Goal: Task Accomplishment & Management: Manage account settings

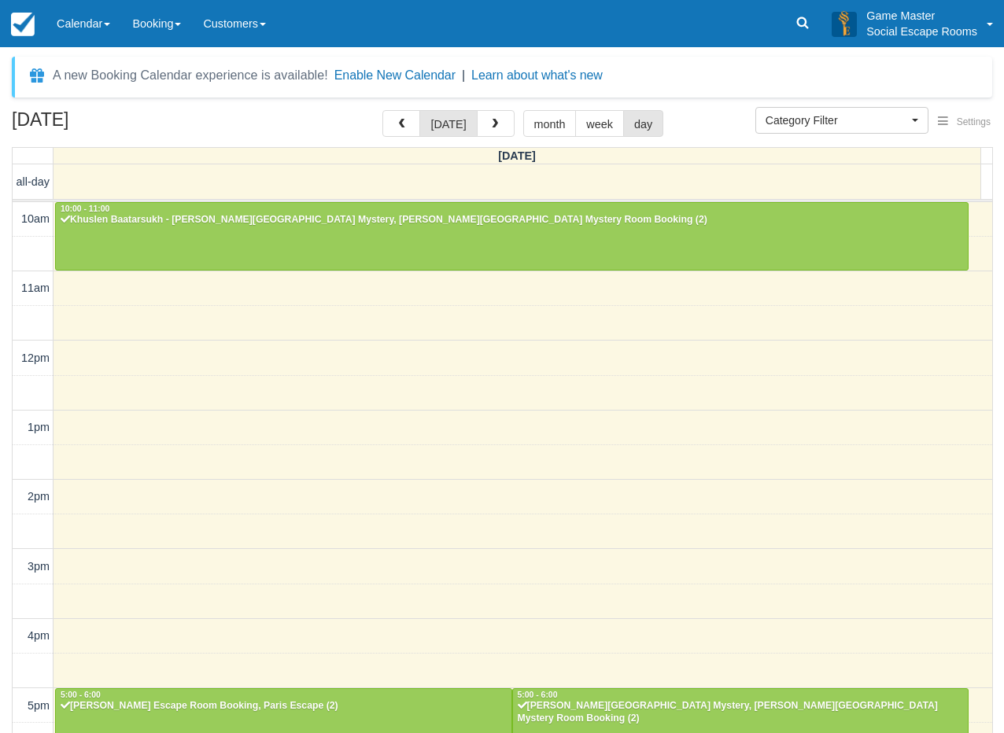
select select
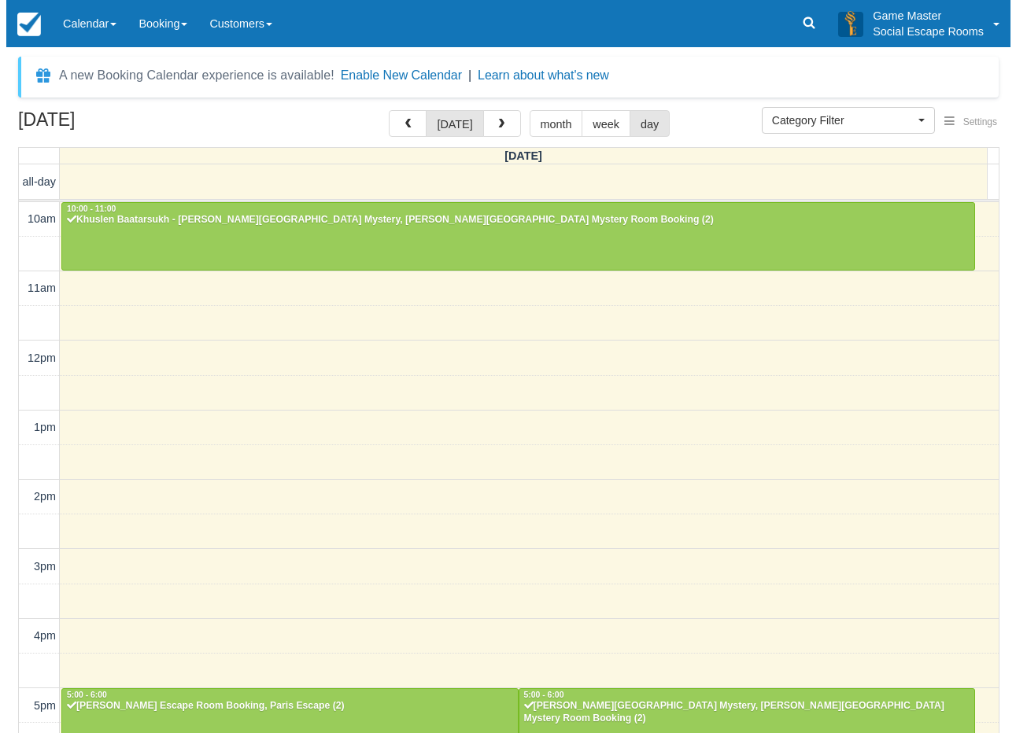
scroll to position [292, 0]
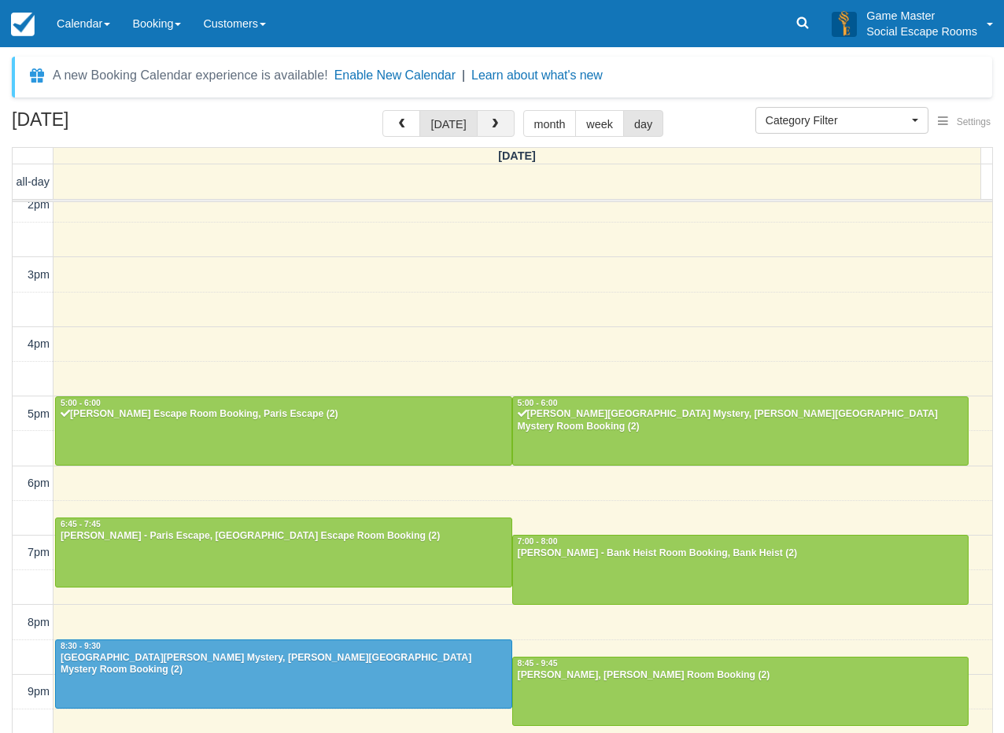
click at [485, 131] on button "button" at bounding box center [496, 123] width 38 height 27
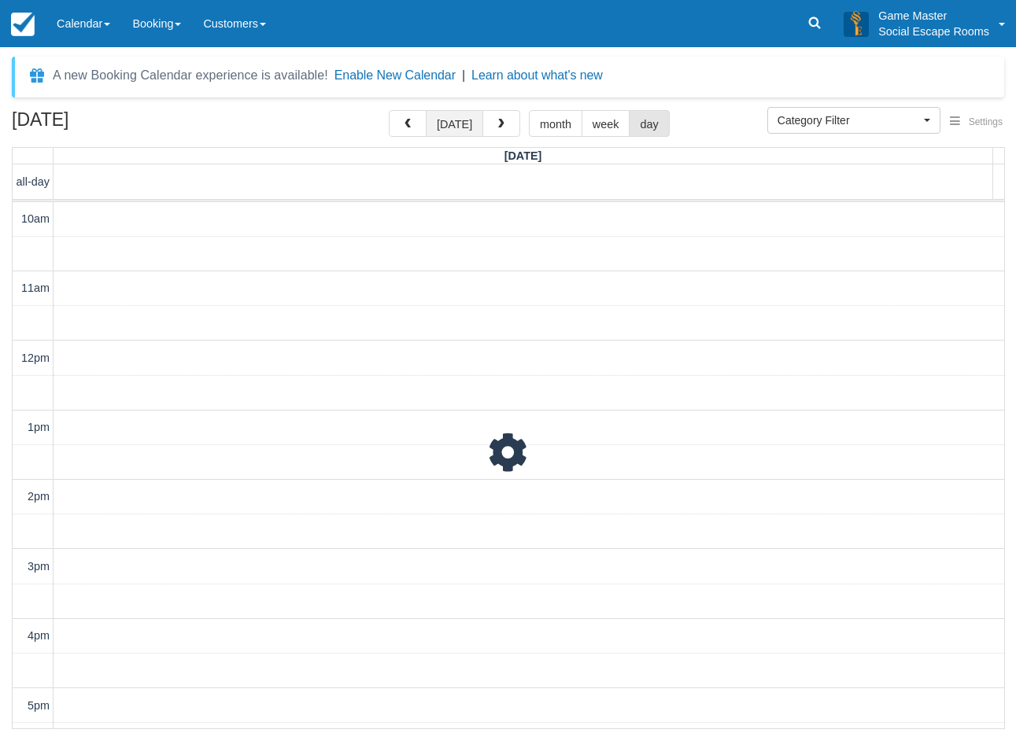
scroll to position [342, 0]
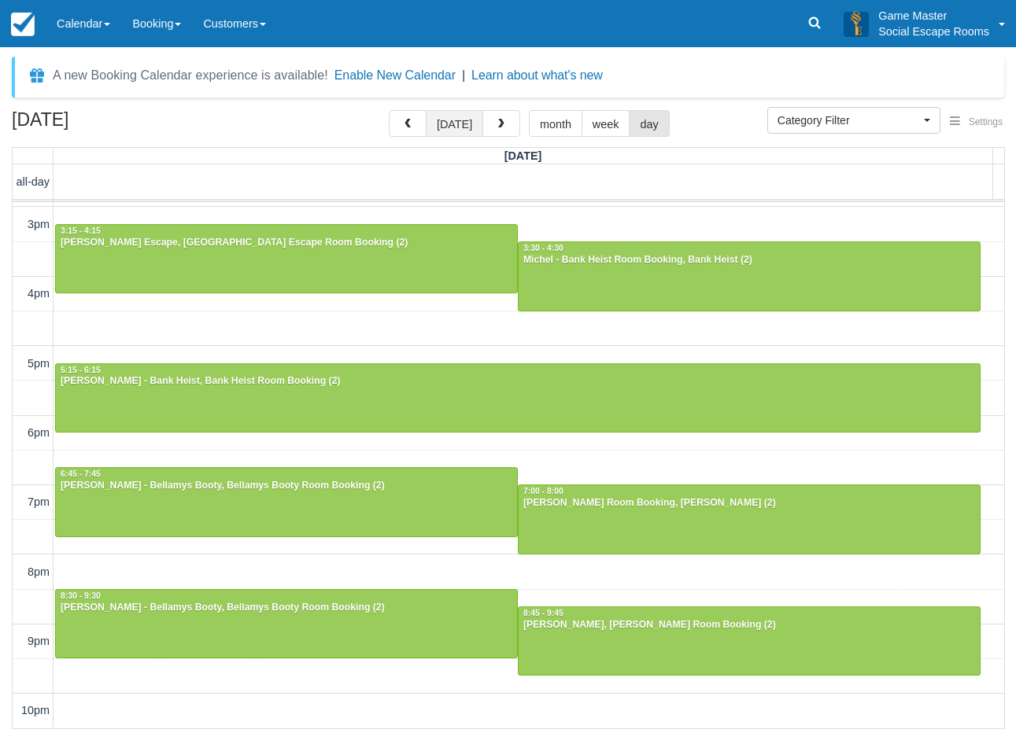
click at [472, 130] on button "today" at bounding box center [454, 123] width 57 height 27
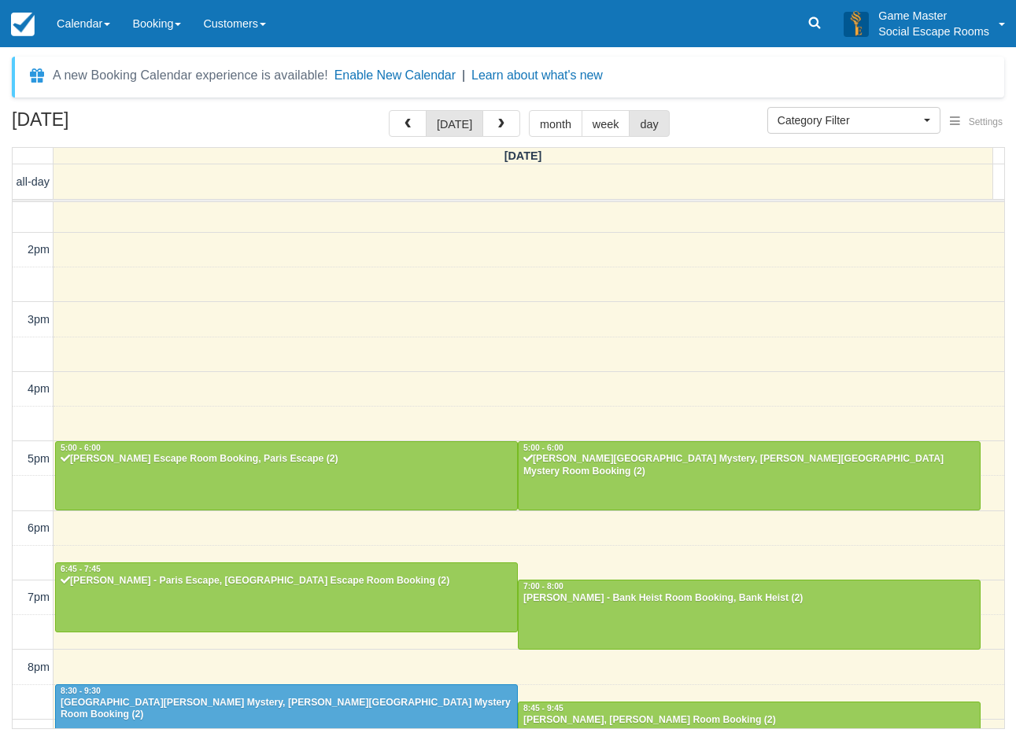
scroll to position [342, 0]
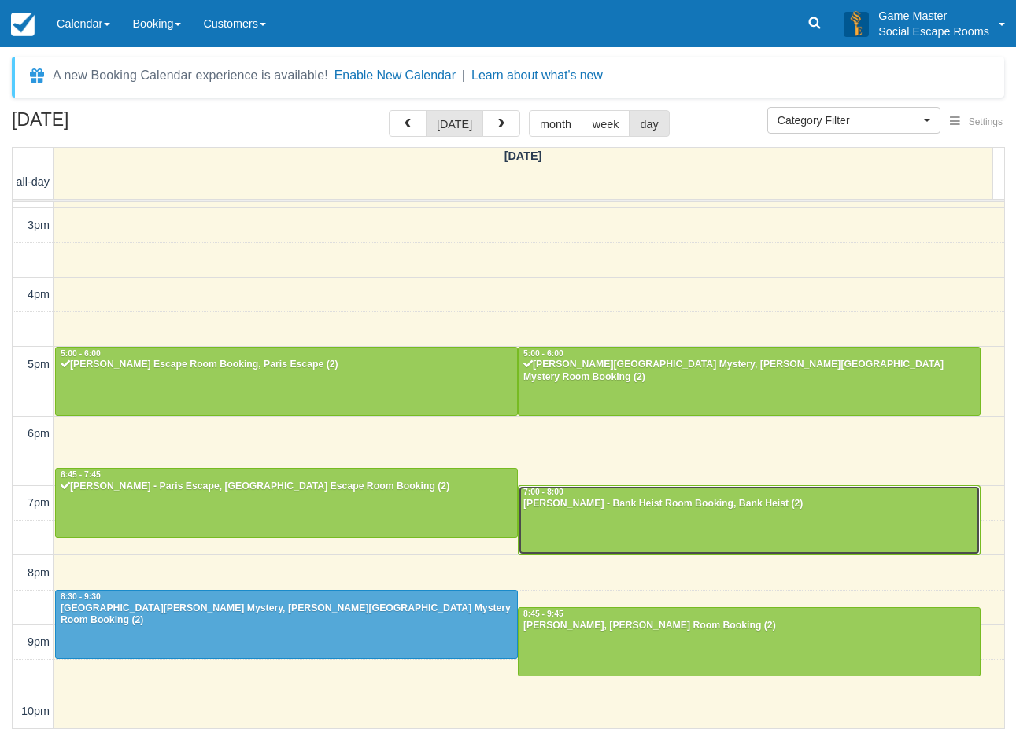
click at [721, 525] on div at bounding box center [749, 520] width 461 height 68
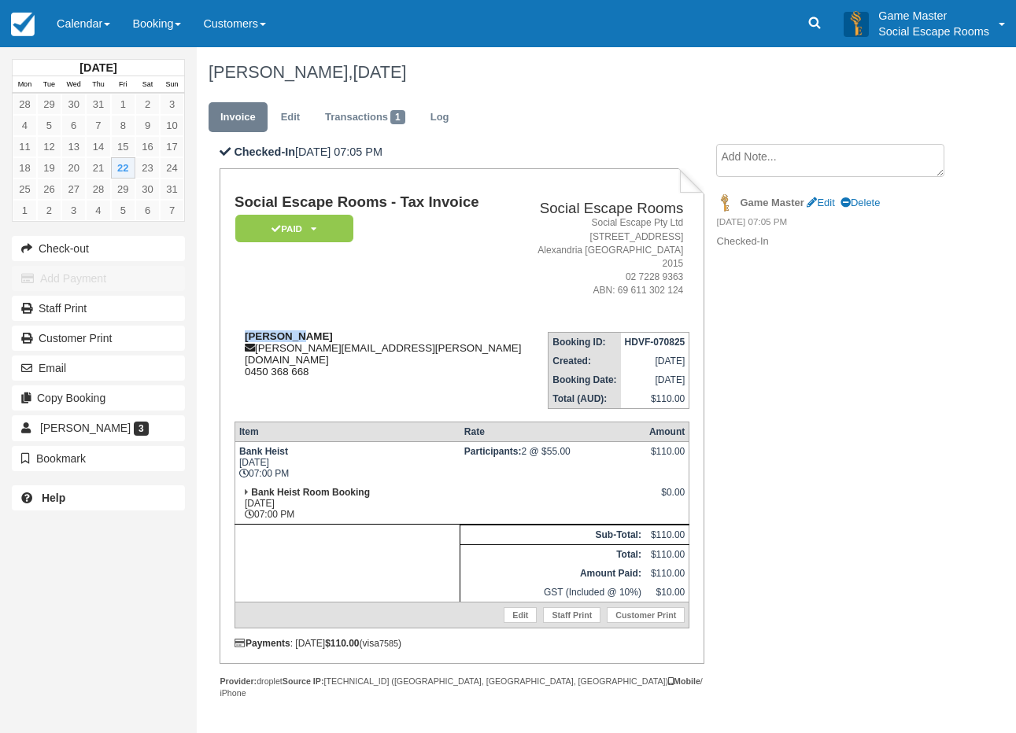
drag, startPoint x: 299, startPoint y: 322, endPoint x: 246, endPoint y: 319, distance: 52.8
click at [246, 330] on div "Allan Yip allan.yip@outlook.com 0450 368 668" at bounding box center [381, 353] width 294 height 47
copy strong "Allan Yip"
click at [82, 28] on link "Calendar" at bounding box center [84, 23] width 76 height 47
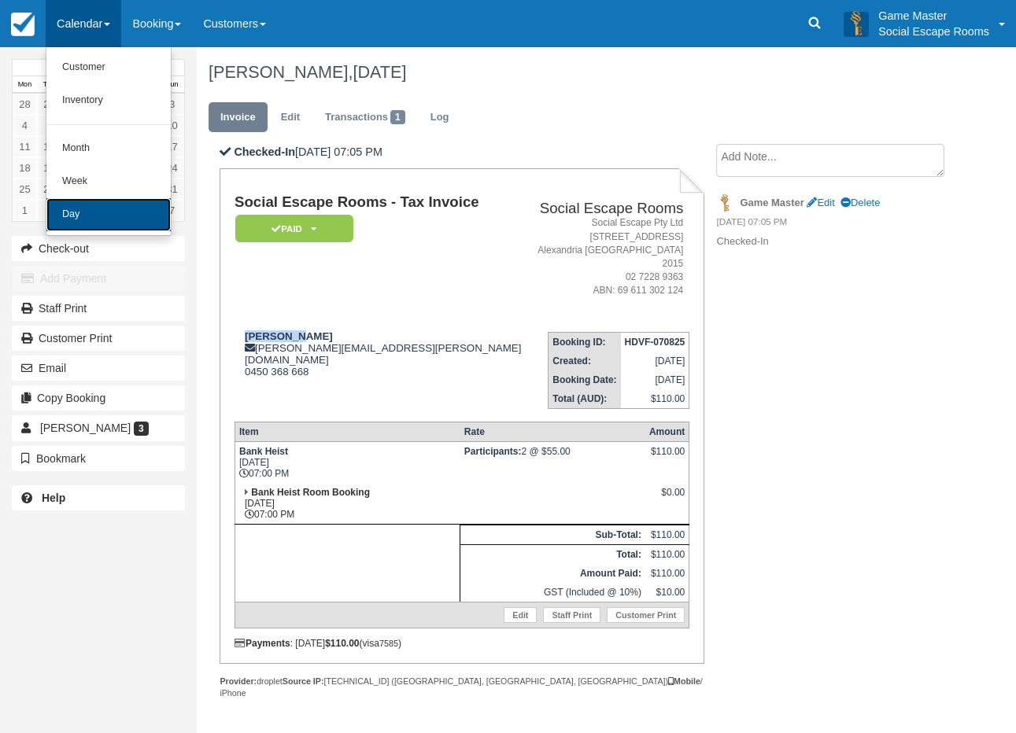
click at [92, 216] on link "Day" at bounding box center [108, 214] width 124 height 33
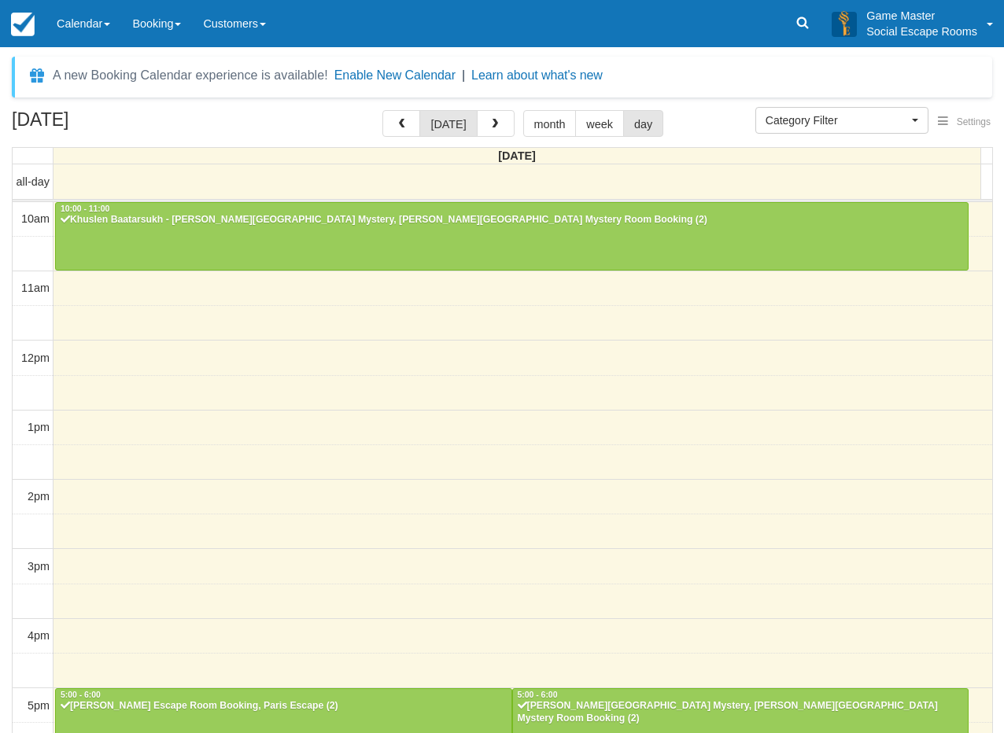
select select
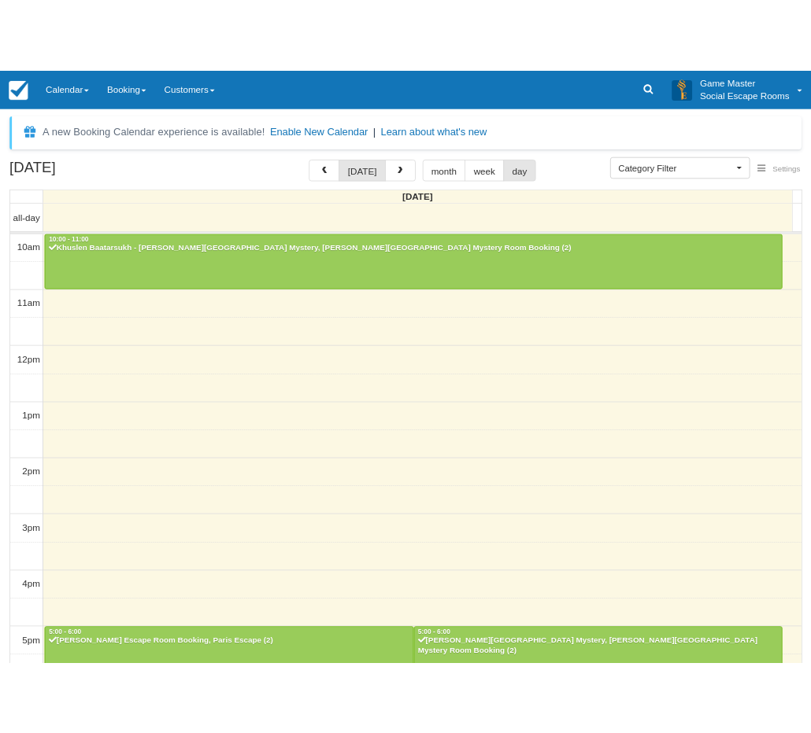
scroll to position [292, 0]
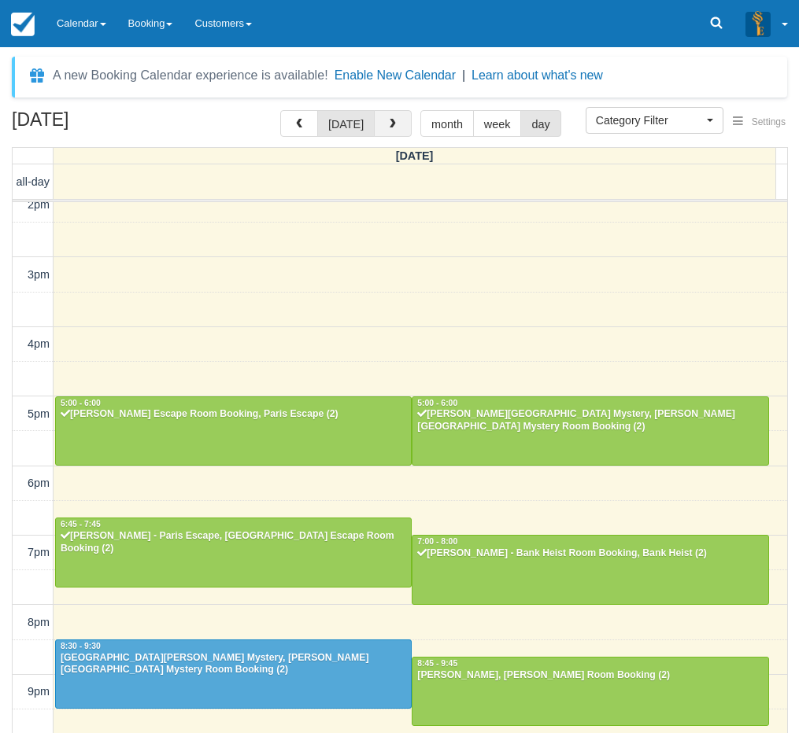
click at [382, 120] on button "button" at bounding box center [393, 123] width 38 height 27
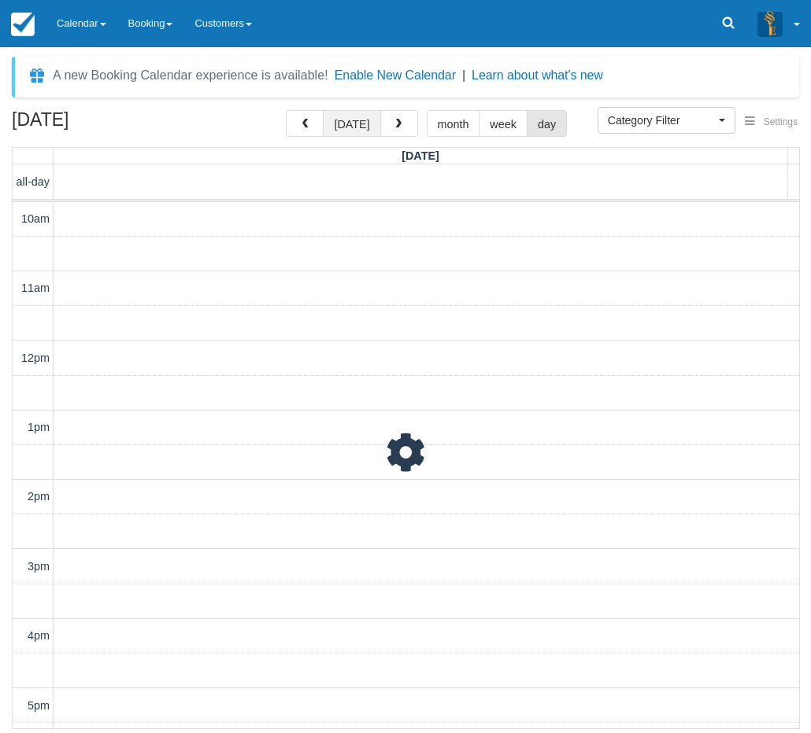
scroll to position [342, 0]
click at [357, 120] on button "[DATE]" at bounding box center [351, 123] width 57 height 27
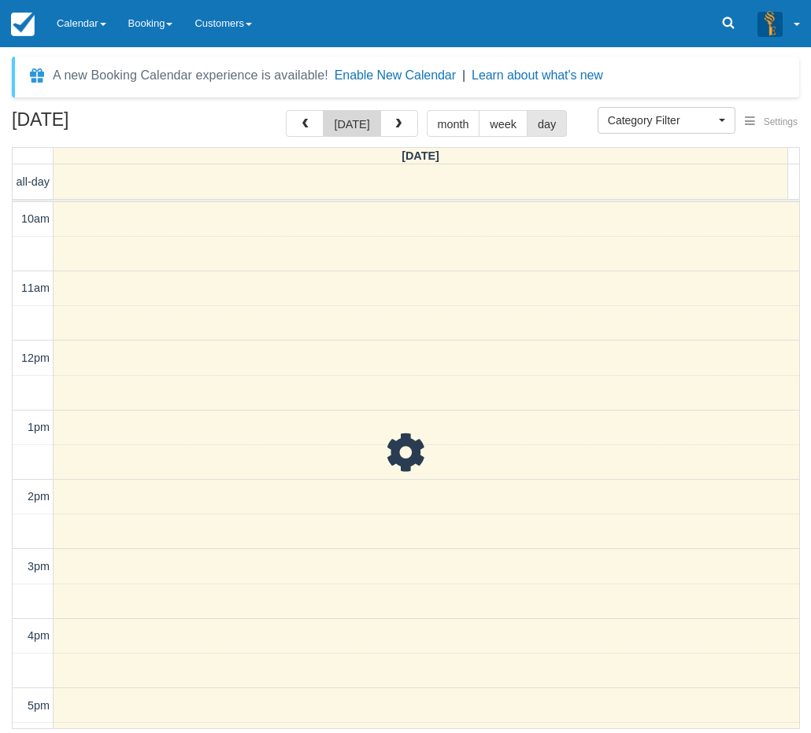
scroll to position [342, 0]
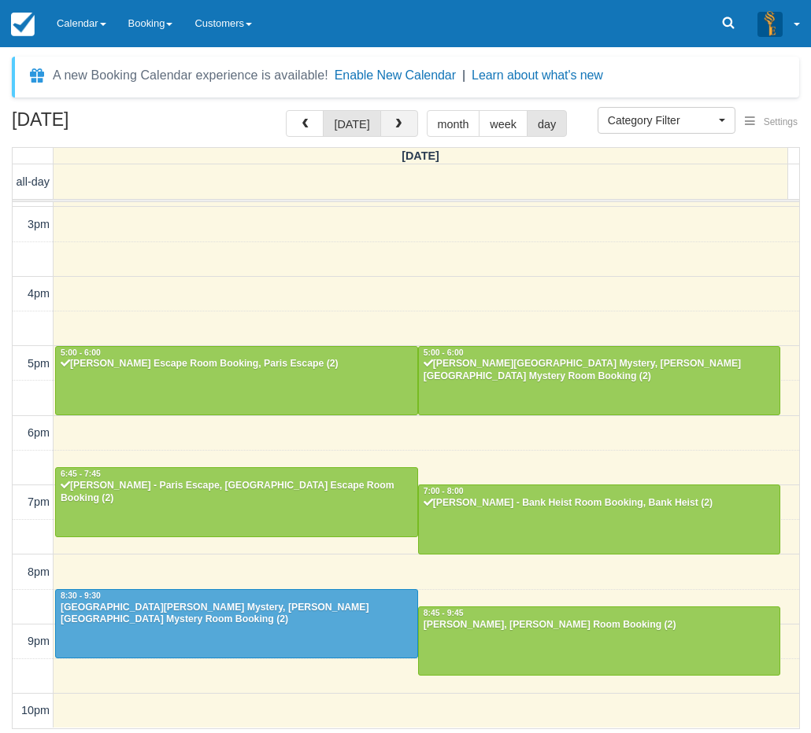
click at [403, 122] on button "button" at bounding box center [399, 123] width 38 height 27
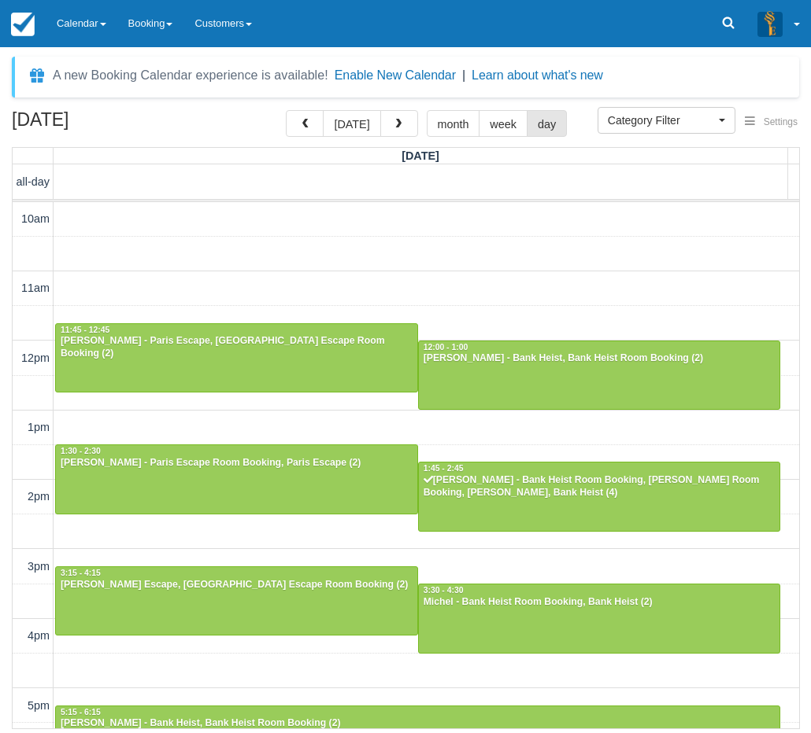
scroll to position [342, 0]
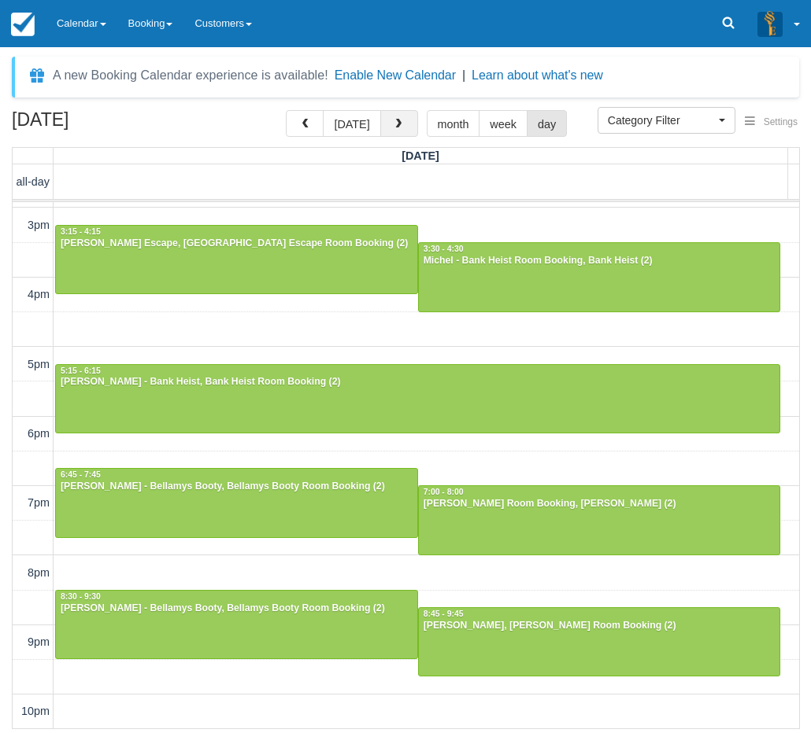
click at [397, 130] on span "button" at bounding box center [398, 124] width 11 height 11
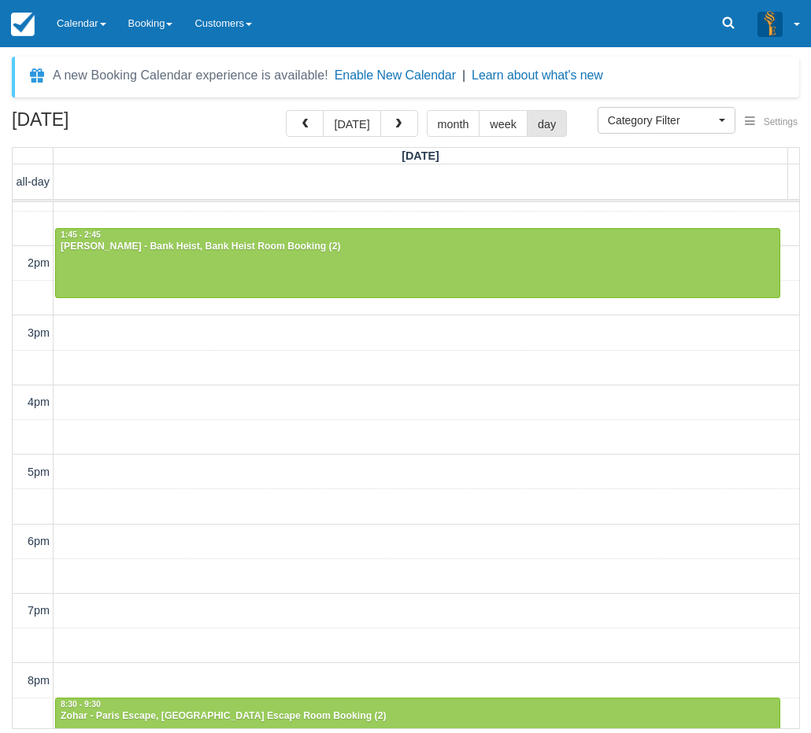
scroll to position [342, 0]
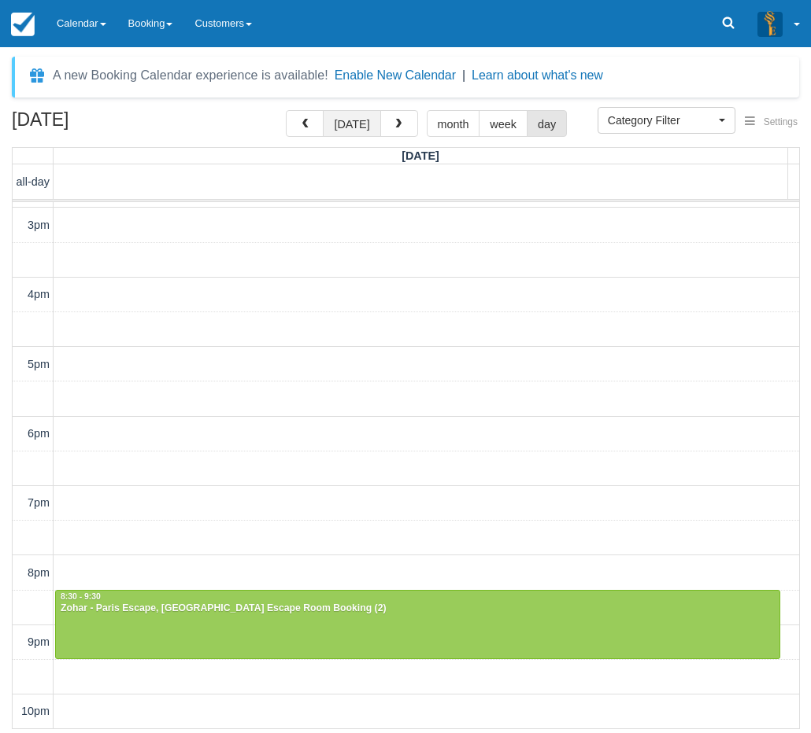
click at [360, 133] on button "today" at bounding box center [351, 123] width 57 height 27
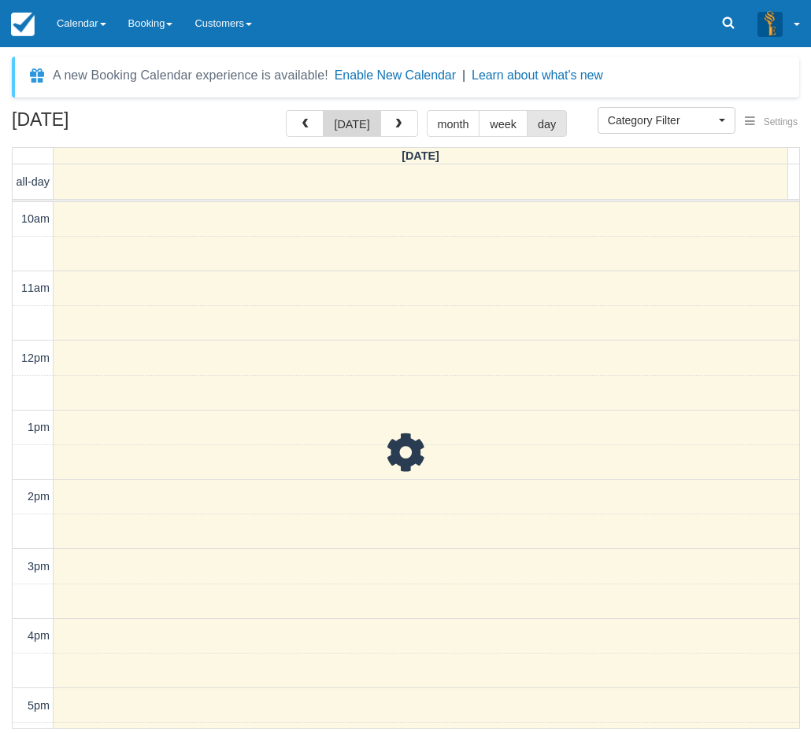
scroll to position [342, 0]
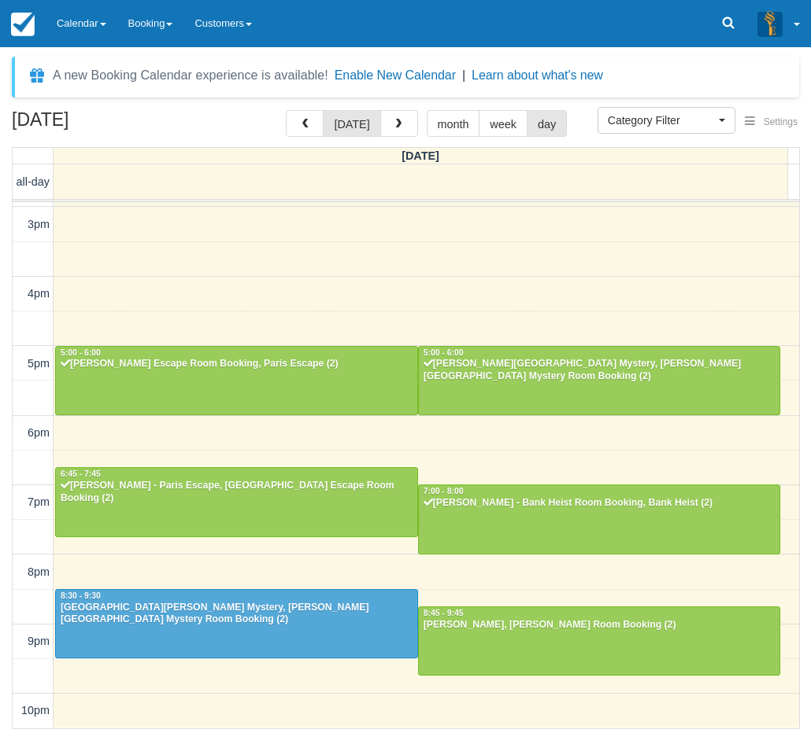
click at [4, 655] on div "August 22, 2025 today month week day Friday all-day 10am 11am 12pm 1pm 2pm 3pm …" at bounding box center [405, 419] width 811 height 619
click at [399, 123] on span "button" at bounding box center [398, 124] width 11 height 11
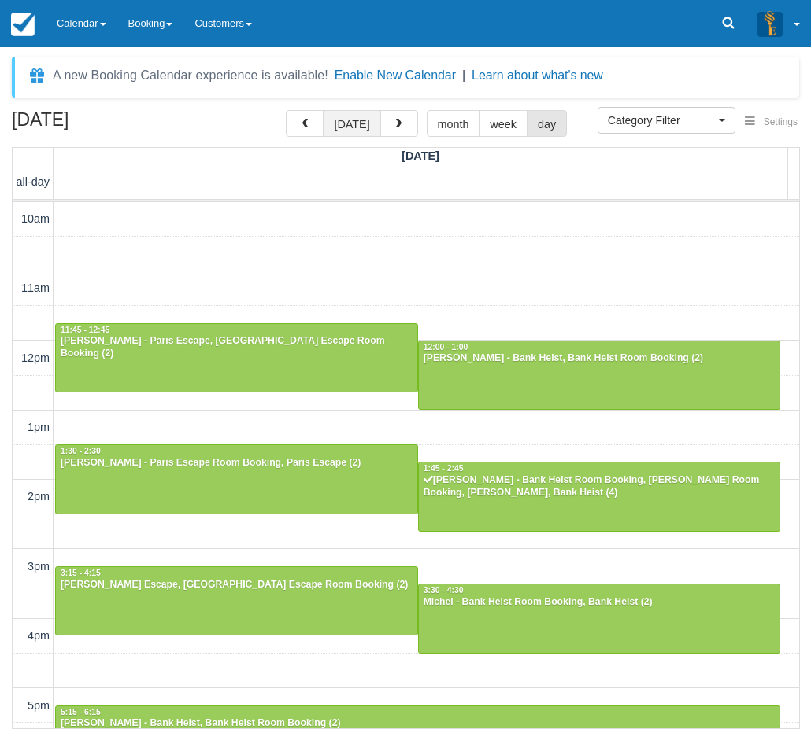
click at [353, 126] on button "today" at bounding box center [351, 123] width 57 height 27
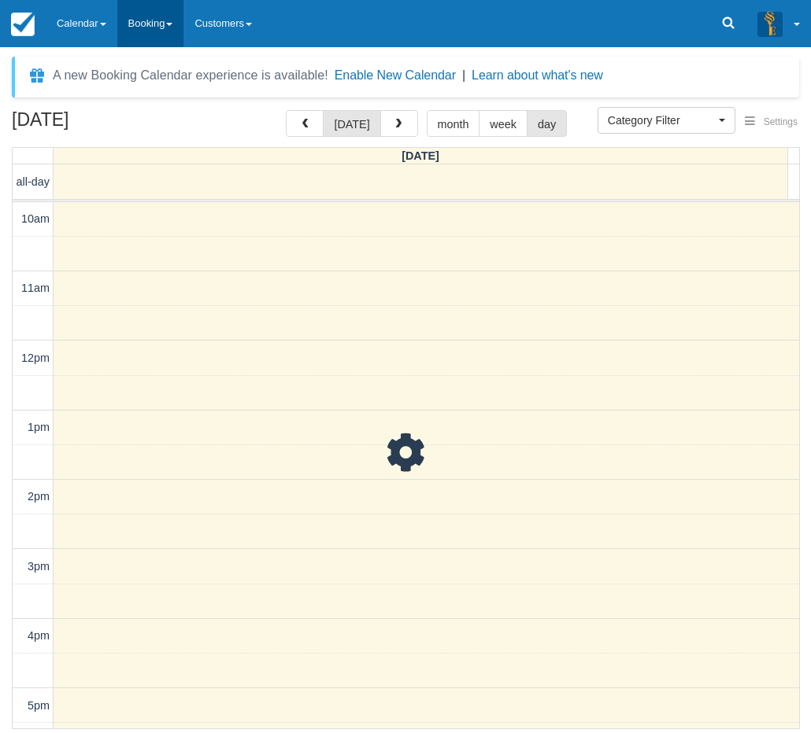
scroll to position [342, 0]
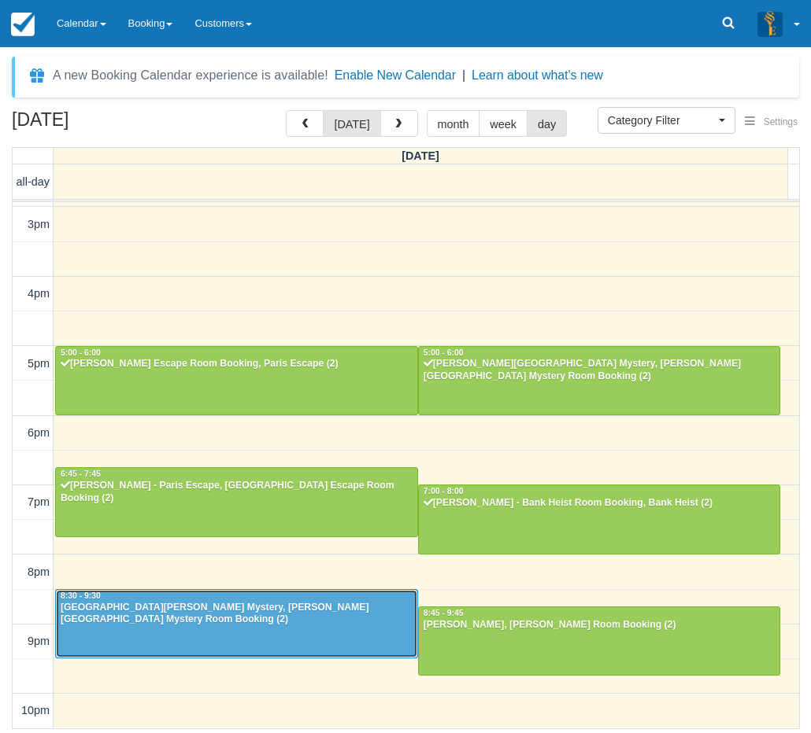
click at [139, 609] on div "Jannah - Baker Street Mystery, Baker Street Mystery Room Booking (2)" at bounding box center [236, 614] width 353 height 25
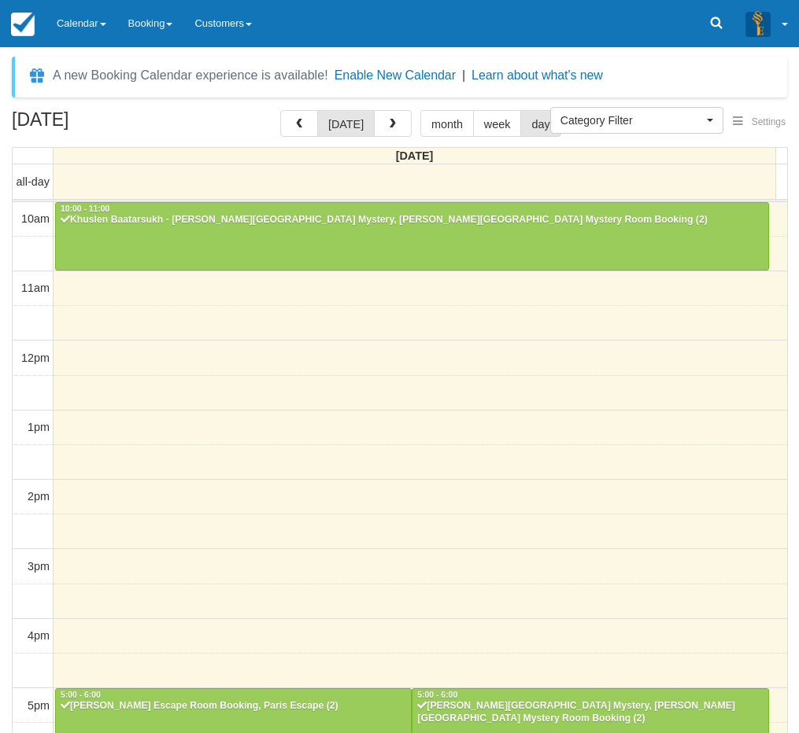
select select
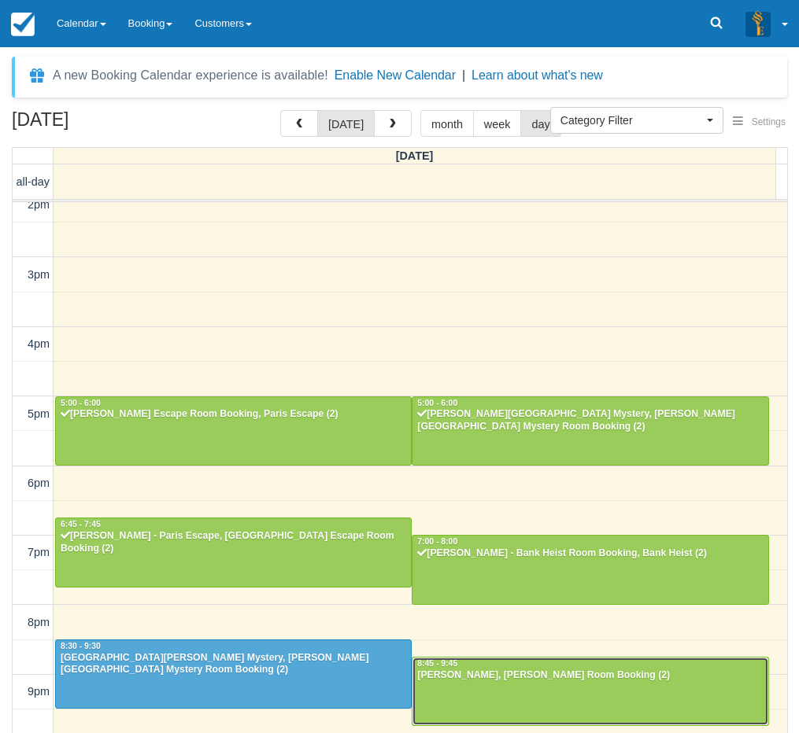
click at [445, 681] on div "[PERSON_NAME], [PERSON_NAME] Room Booking (2)" at bounding box center [589, 676] width 347 height 13
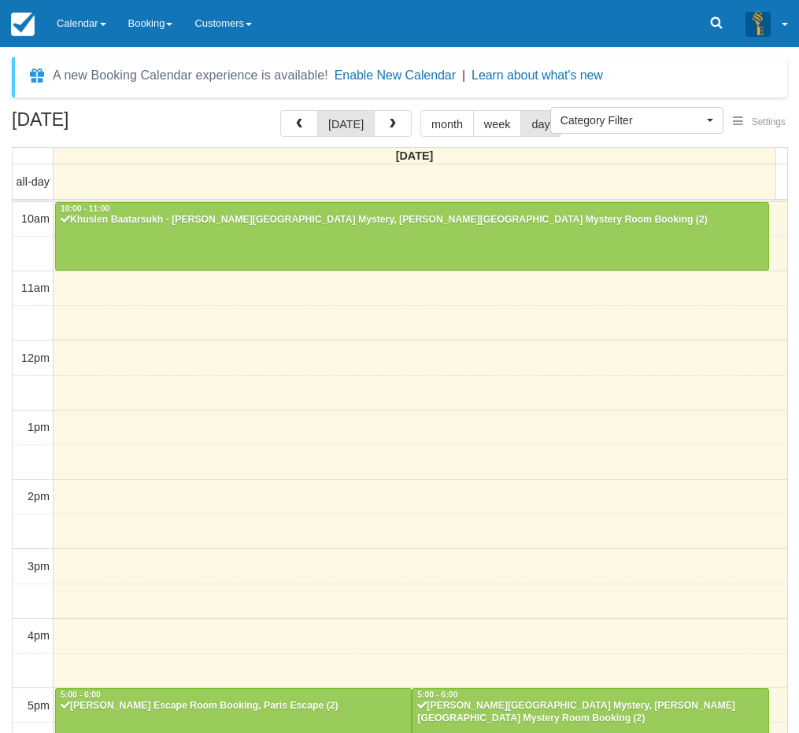
select select
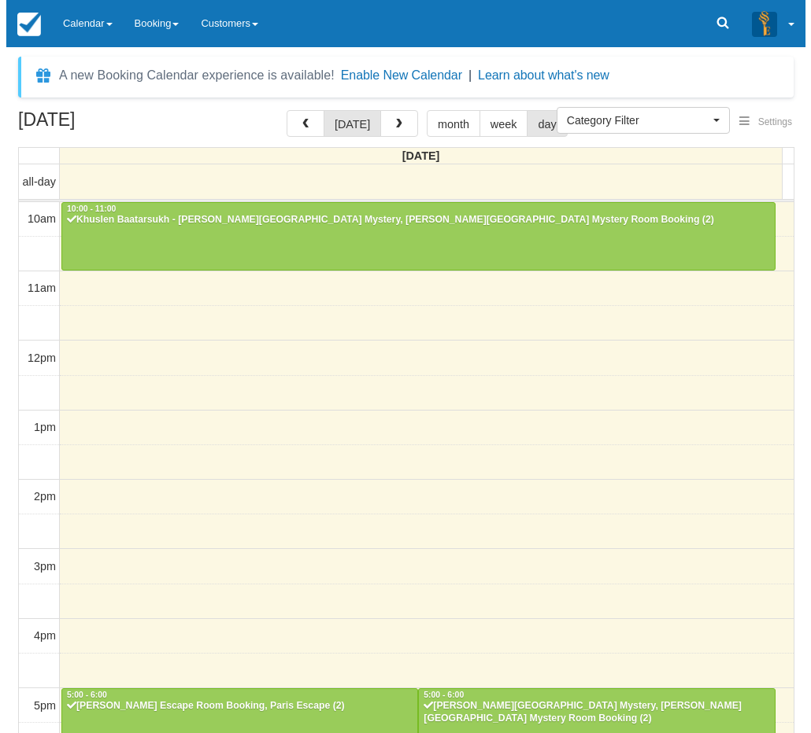
scroll to position [292, 0]
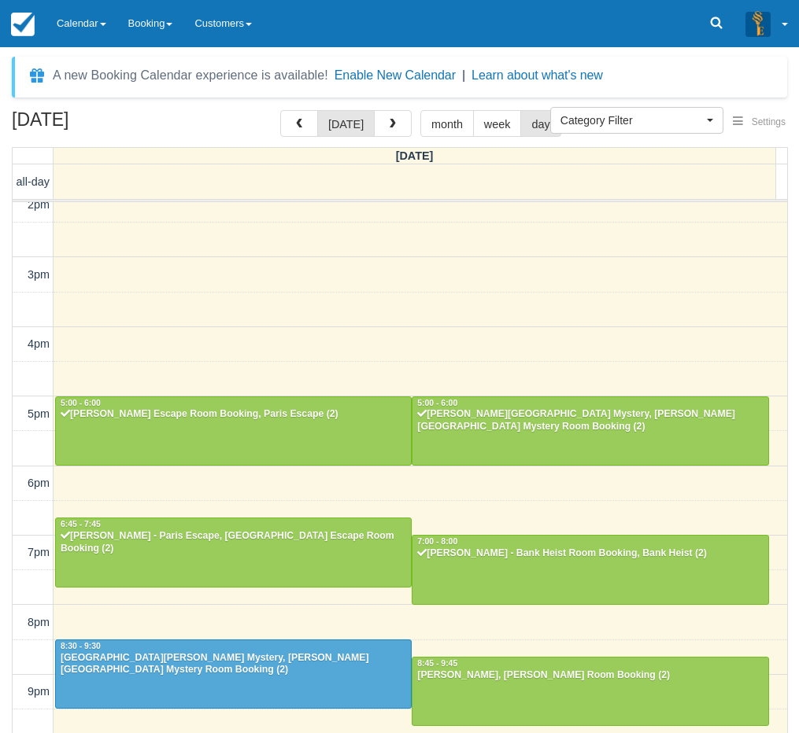
click at [10, 542] on div "[DATE] [DATE] month week day [DATE] all-day 10am 11am 12pm 1pm 2pm 3pm 4pm 5pm …" at bounding box center [399, 445] width 799 height 670
click at [385, 114] on button "button" at bounding box center [393, 123] width 38 height 27
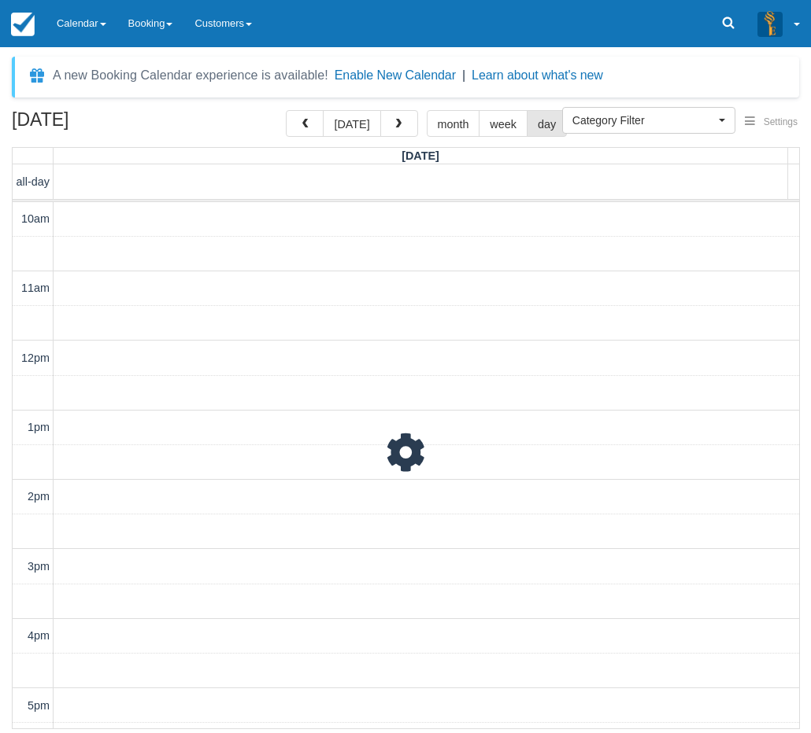
scroll to position [342, 0]
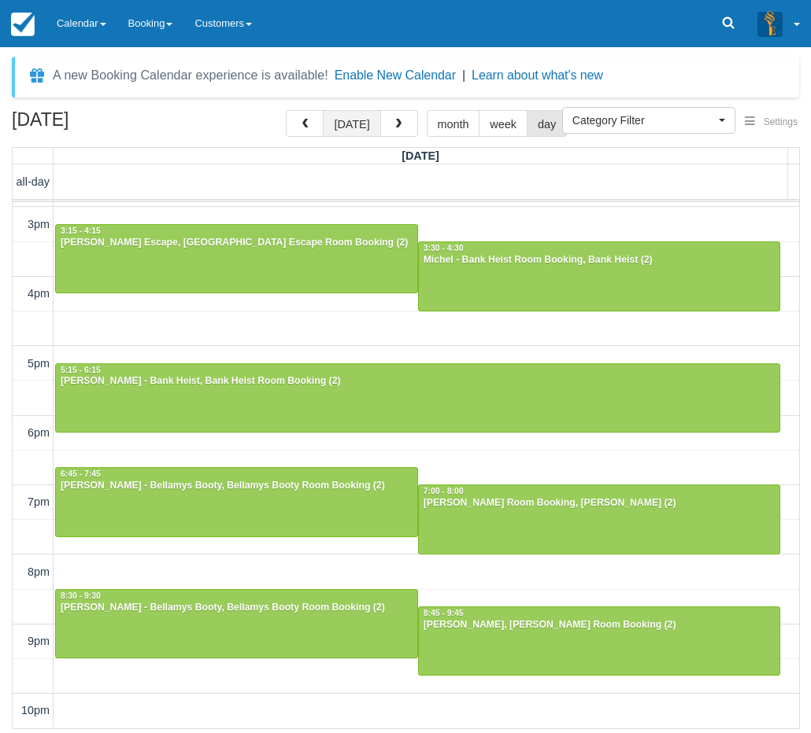
click at [364, 117] on button "today" at bounding box center [351, 123] width 57 height 27
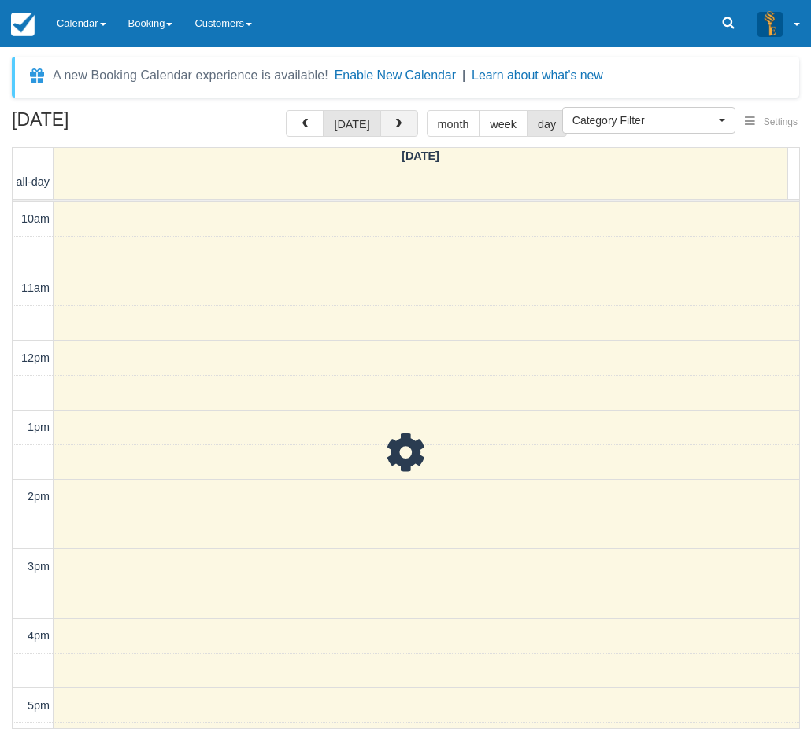
scroll to position [342, 0]
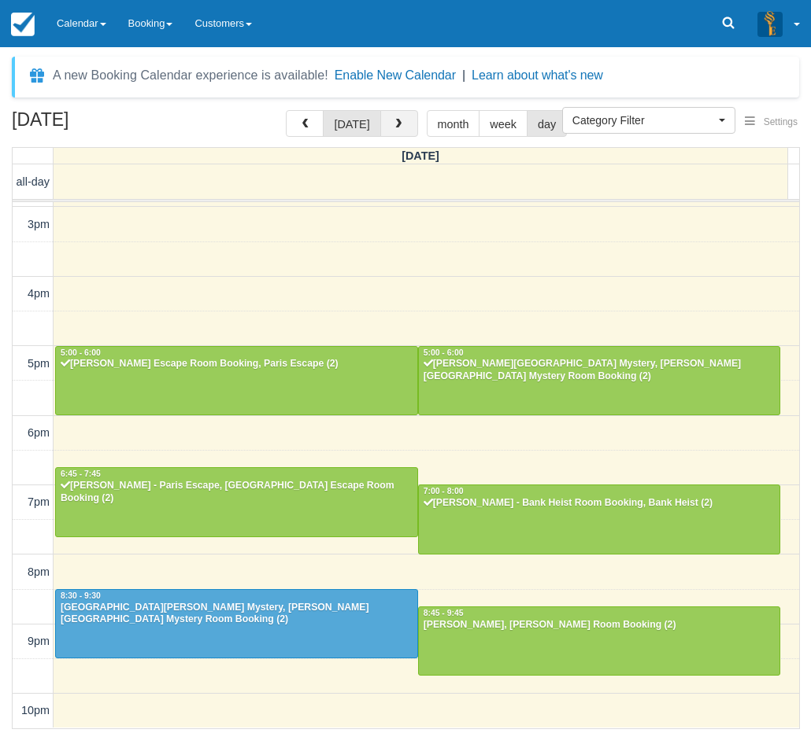
click at [388, 118] on button "button" at bounding box center [399, 123] width 38 height 27
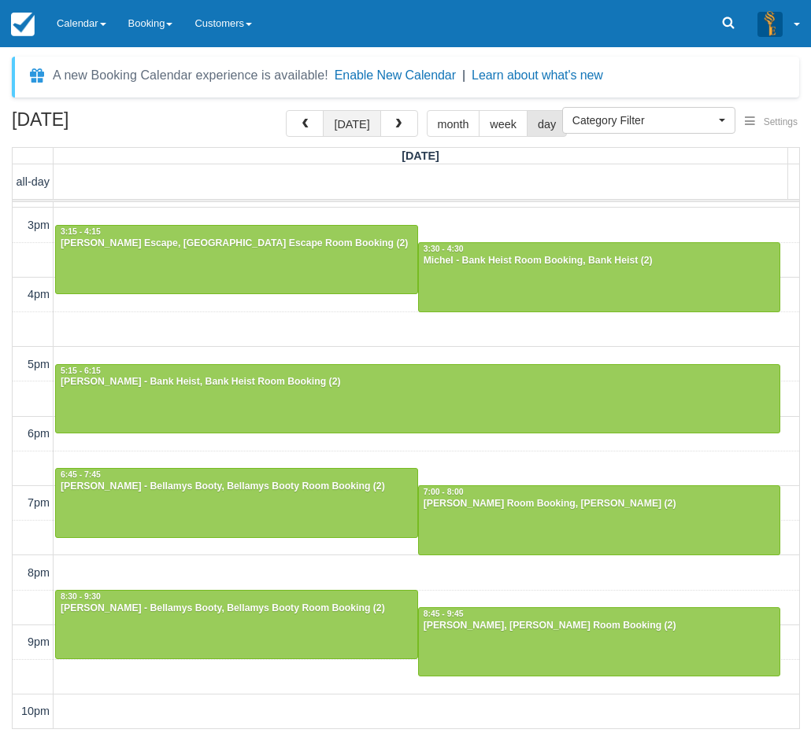
click at [369, 127] on button "today" at bounding box center [351, 123] width 57 height 27
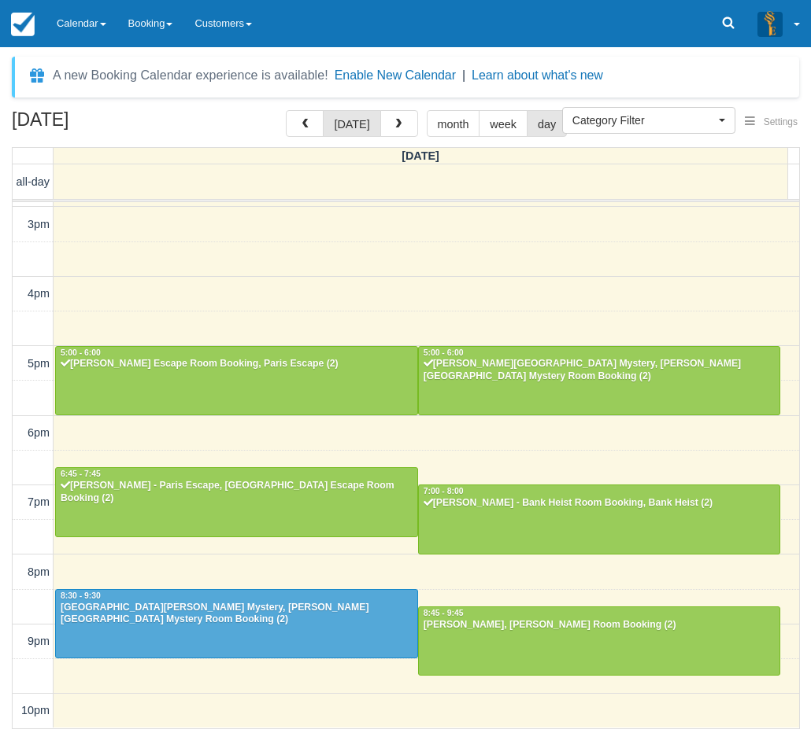
click at [499, 589] on td at bounding box center [427, 606] width 746 height 35
click at [448, 585] on div "10am 11am 12pm 1pm 2pm 3pm 4pm 5pm 6pm 7pm 8pm 9pm 10pm 10:00 - 11:00 Khuslen B…" at bounding box center [406, 294] width 786 height 869
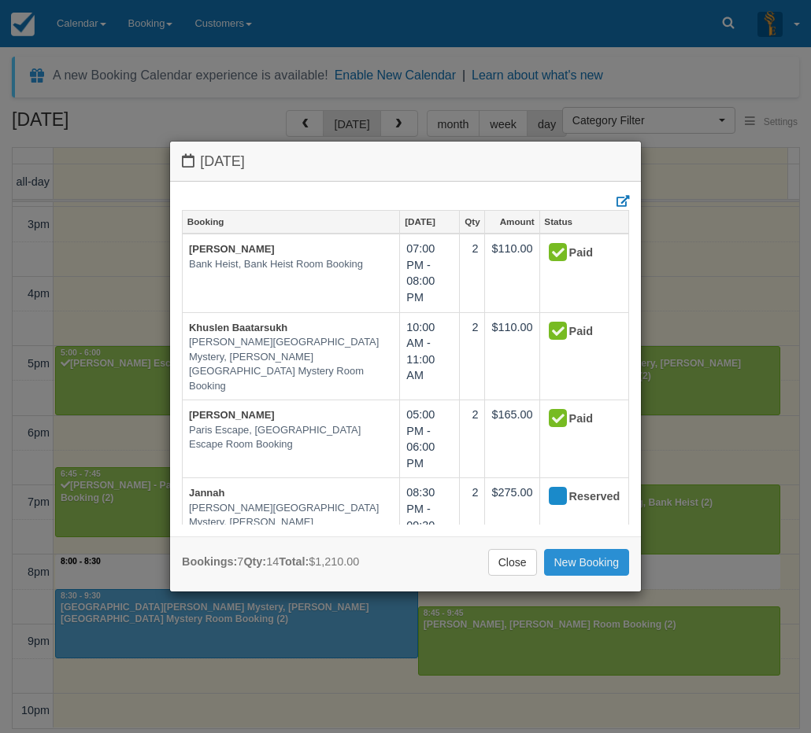
click at [576, 569] on link "New Booking" at bounding box center [587, 562] width 86 height 27
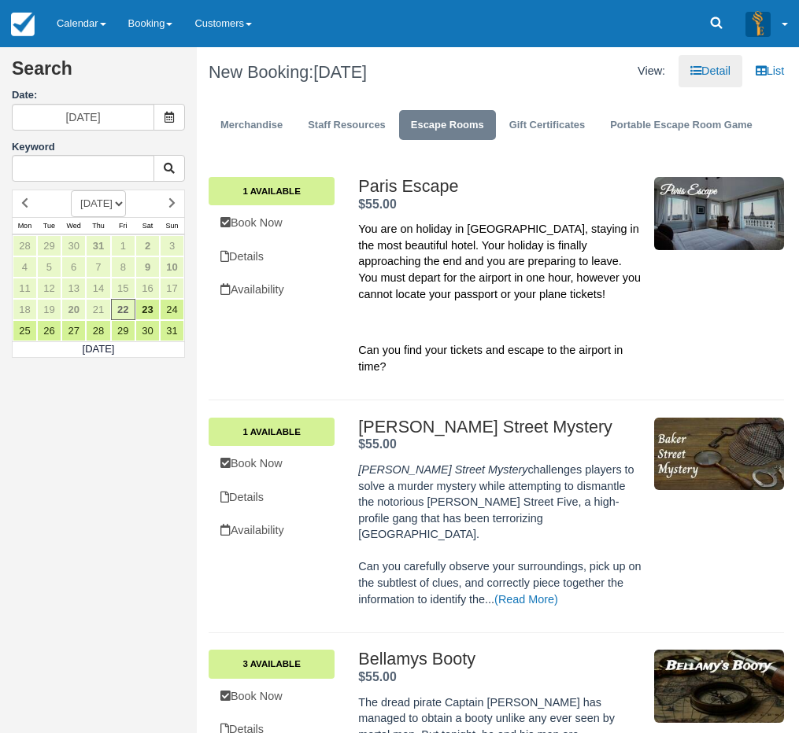
click at [20, 489] on div "Search Date: [DATE] Keyword [DATE] [DATE] [DATE] [DATE] [DATE] [DATE] [DATE] [D…" at bounding box center [98, 366] width 197 height 733
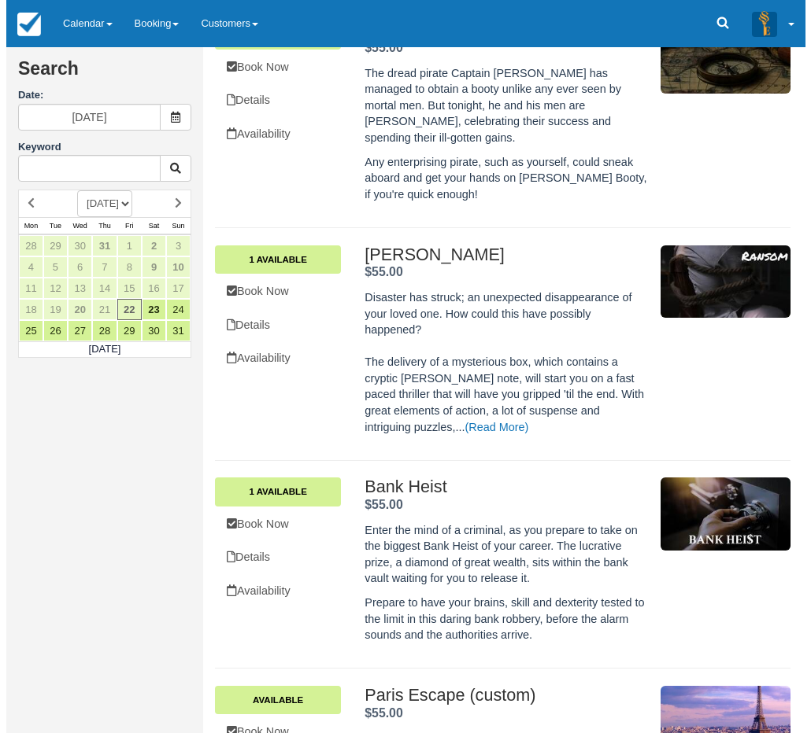
scroll to position [472, 0]
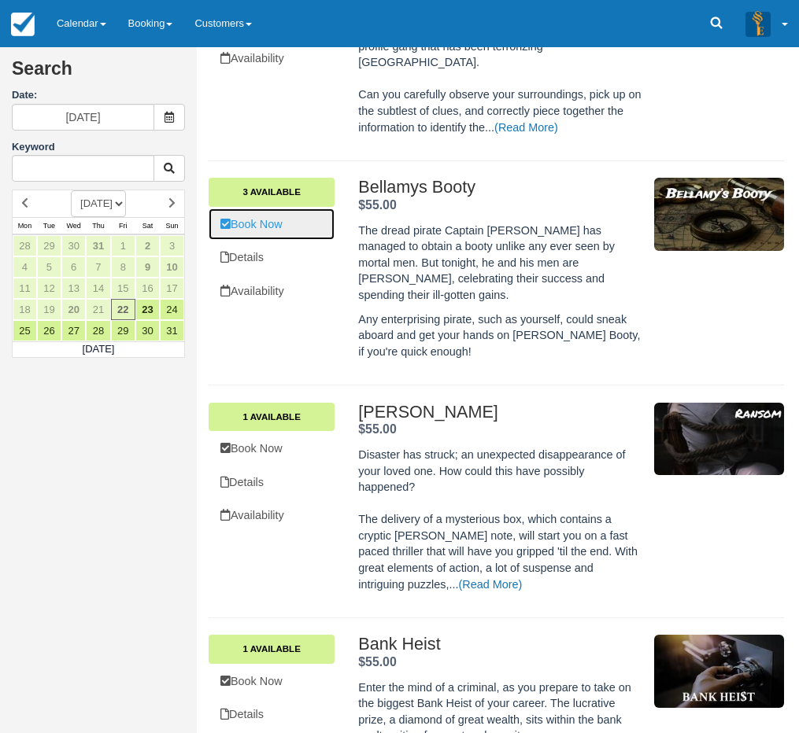
click at [284, 214] on link "Book Now" at bounding box center [272, 225] width 126 height 32
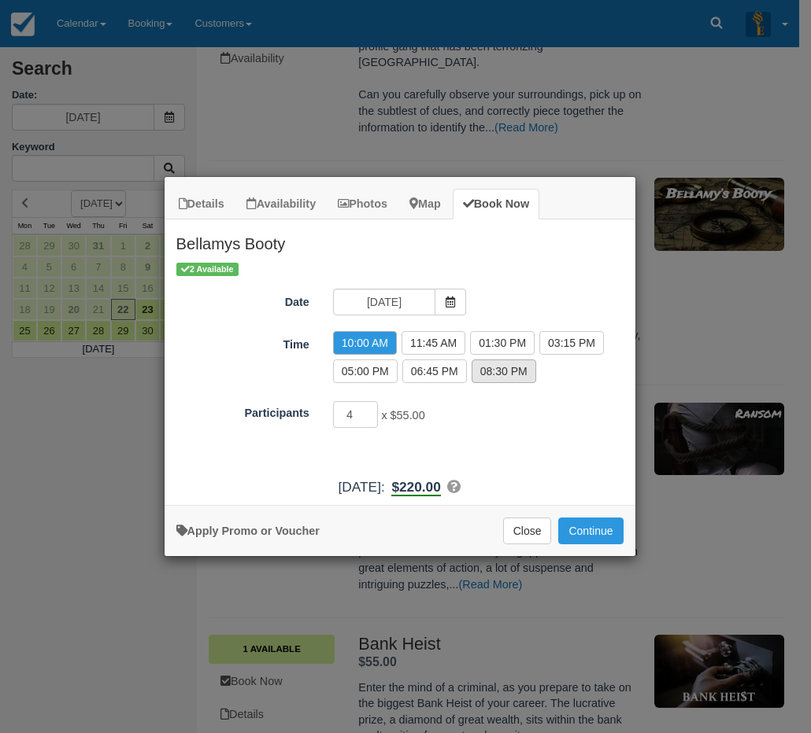
click at [493, 375] on label "08:30 PM" at bounding box center [503, 372] width 65 height 24
radio input "true"
click at [589, 528] on button "Continue" at bounding box center [590, 531] width 65 height 27
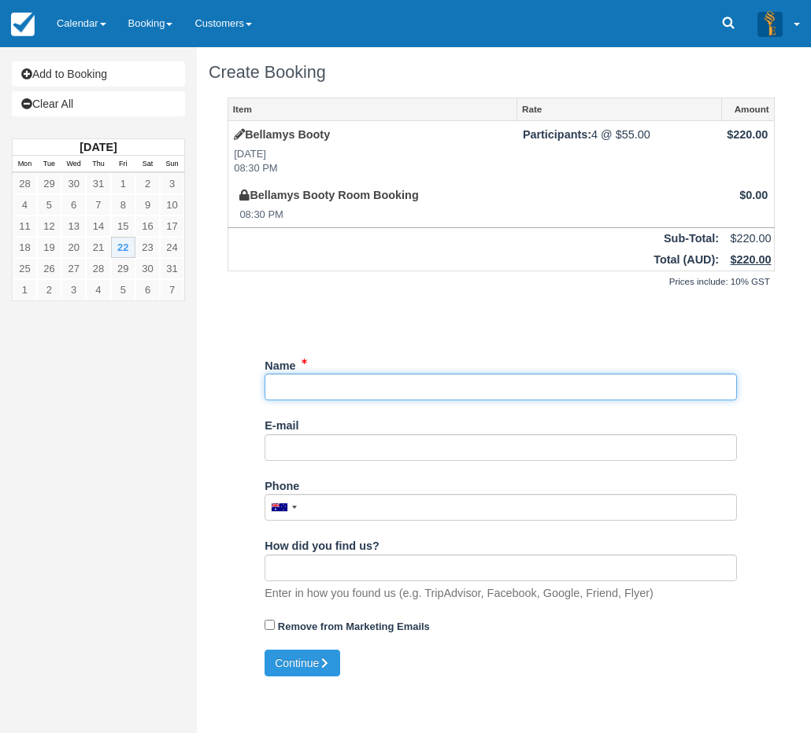
click at [377, 391] on input "Name" at bounding box center [500, 387] width 472 height 27
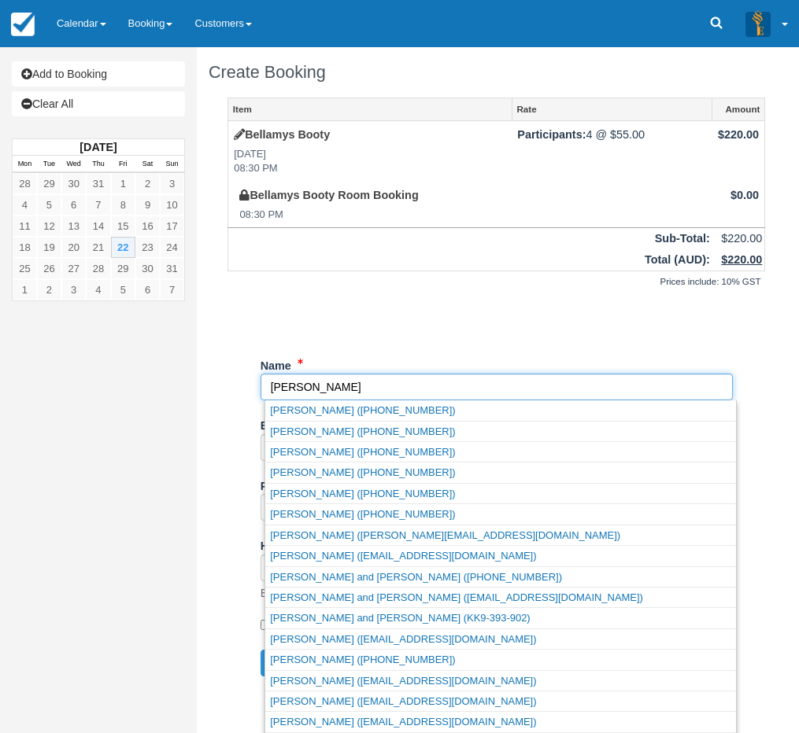
type input "[PERSON_NAME]"
click at [224, 539] on div "Item Rate Amount Bellamys Booty [DATE] 08:30 PM Participants: 4 @ $55.00 $220.0…" at bounding box center [496, 374] width 575 height 552
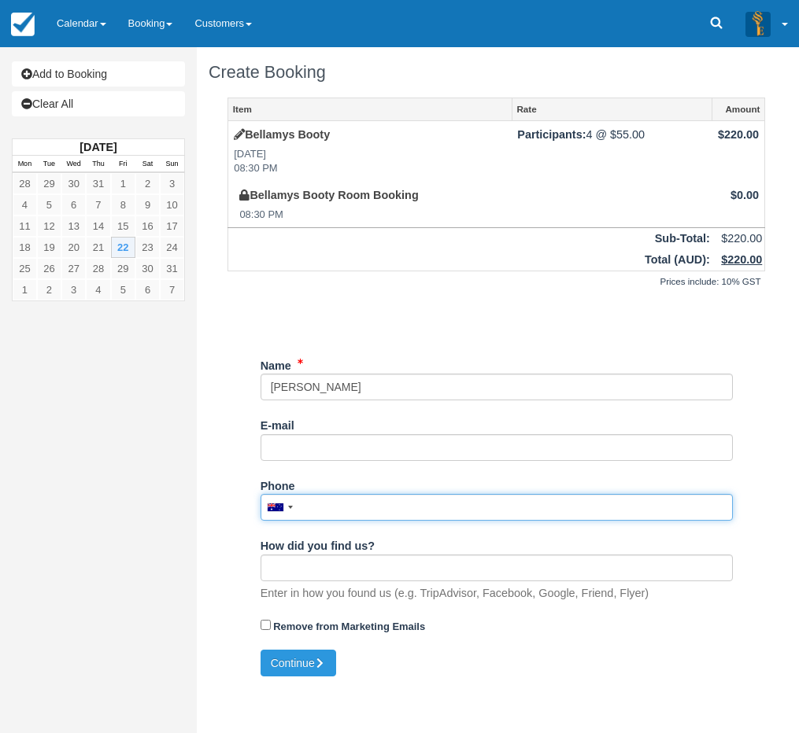
click at [349, 502] on input "Phone" at bounding box center [496, 507] width 472 height 27
drag, startPoint x: 359, startPoint y: 509, endPoint x: 232, endPoint y: 511, distance: 126.7
click at [232, 511] on div "Item Rate Amount Bellamys Booty Fri Aug 22, 2025 08:30 PM Participants: 4 @ $55…" at bounding box center [496, 374] width 575 height 552
paste input "11493771"
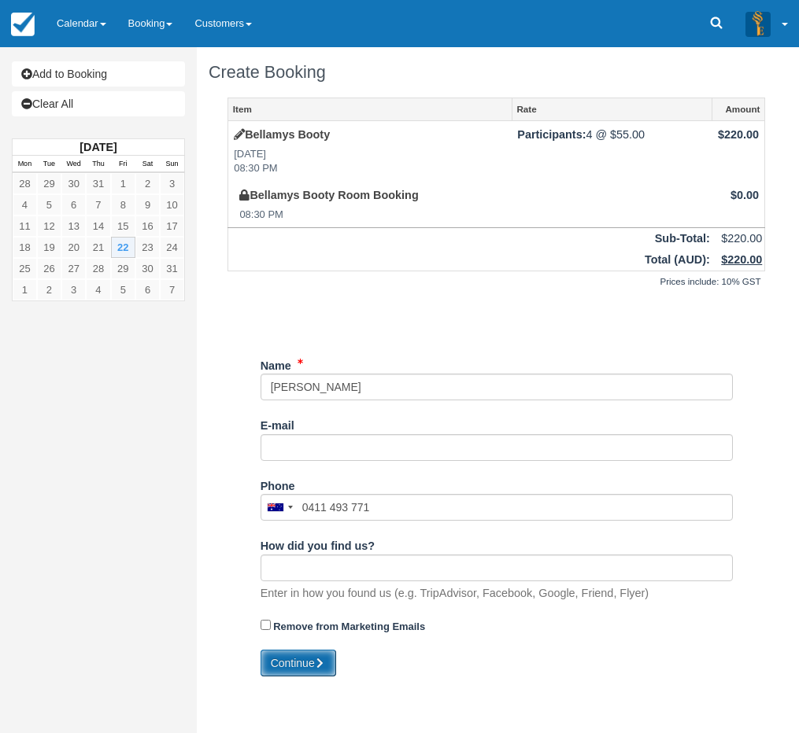
click at [292, 670] on button "Continue" at bounding box center [298, 663] width 76 height 27
type input "+61411493771"
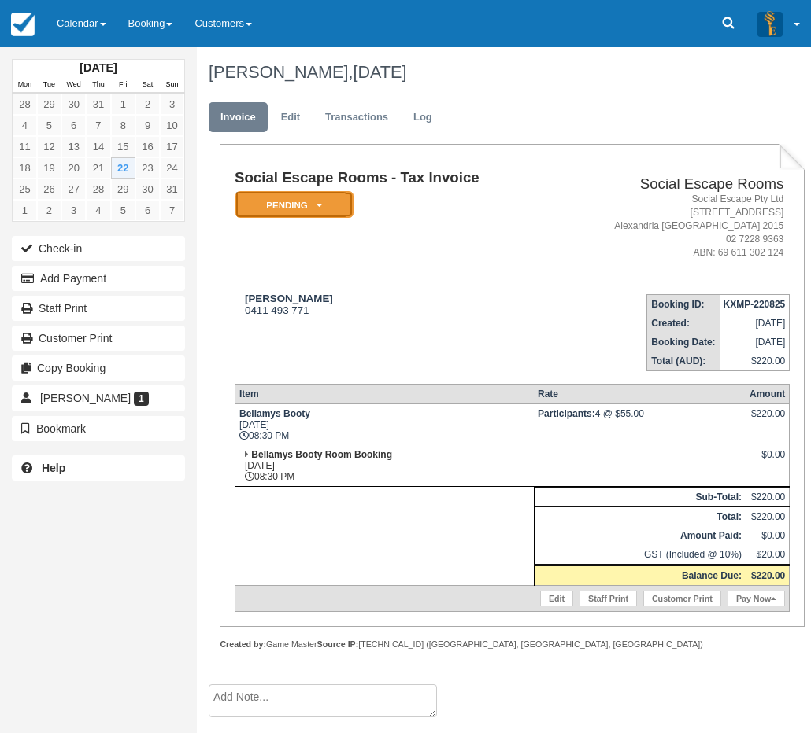
click at [315, 215] on em "Pending" at bounding box center [294, 205] width 118 height 28
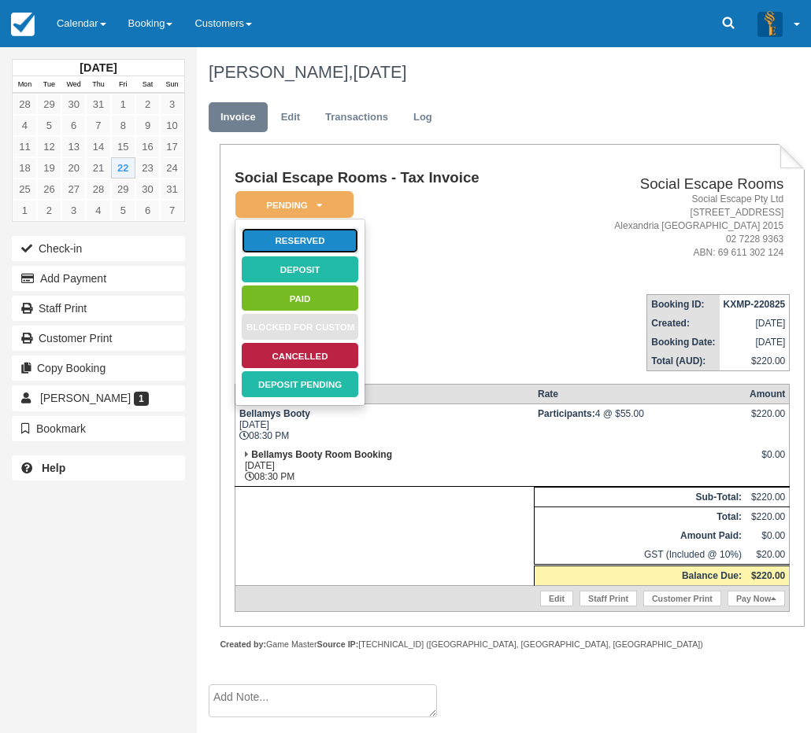
click at [290, 236] on link "Reserved" at bounding box center [300, 241] width 118 height 28
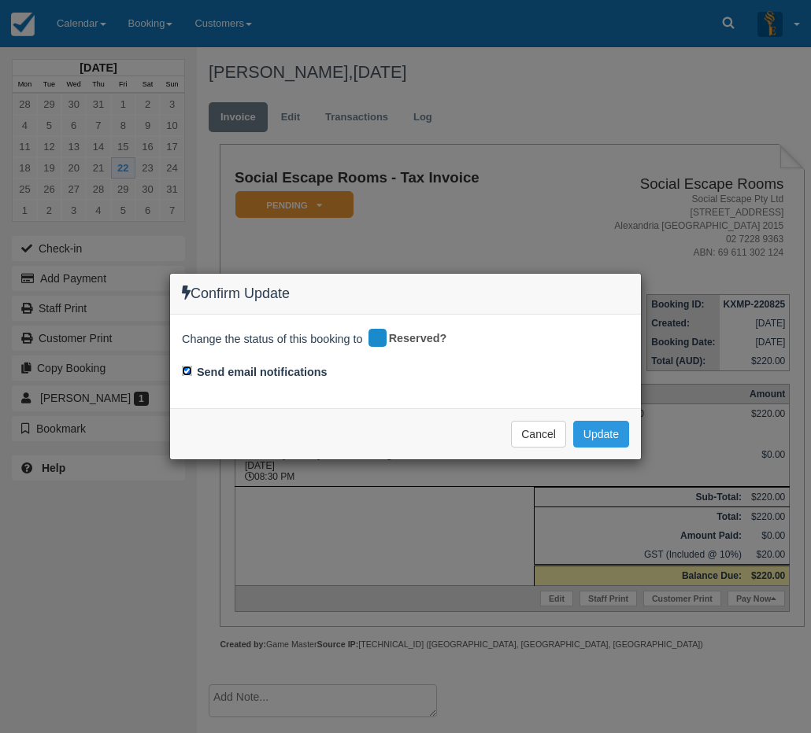
click at [189, 375] on input "Send email notifications" at bounding box center [187, 371] width 10 height 10
checkbox input "false"
click at [607, 447] on button "Update" at bounding box center [601, 434] width 56 height 27
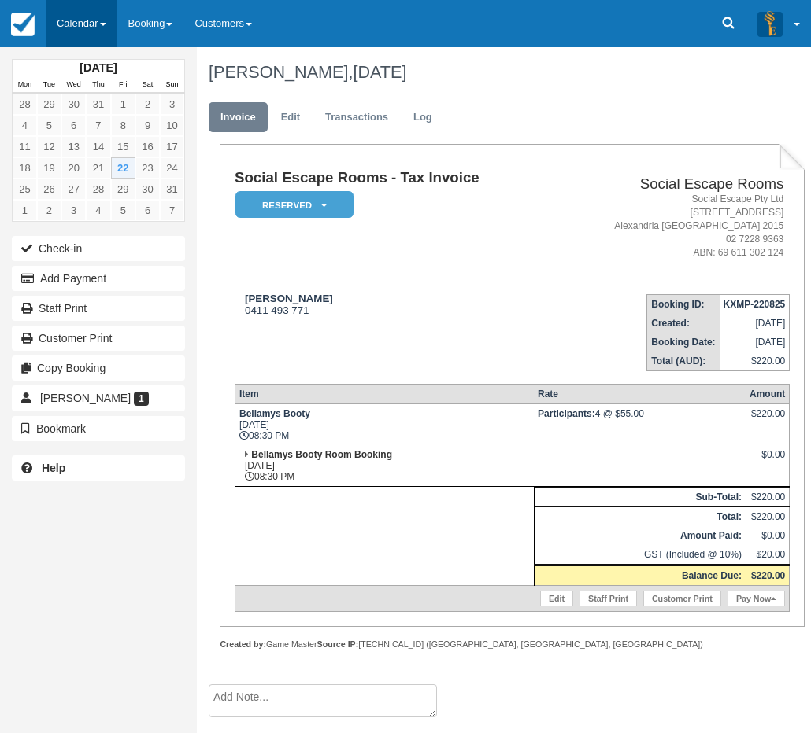
click at [93, 39] on link "Calendar" at bounding box center [82, 23] width 72 height 47
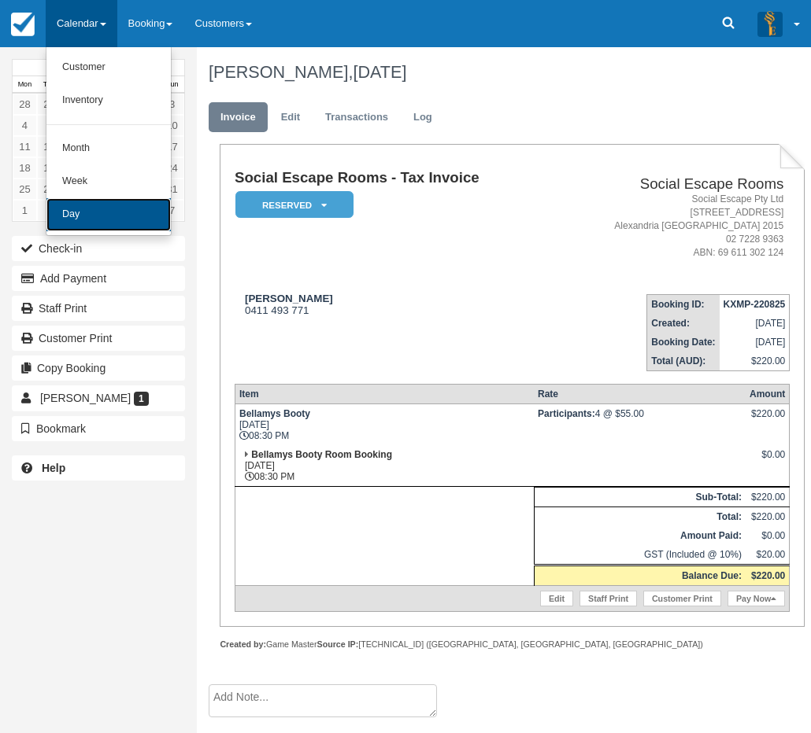
click at [91, 212] on link "Day" at bounding box center [108, 214] width 124 height 33
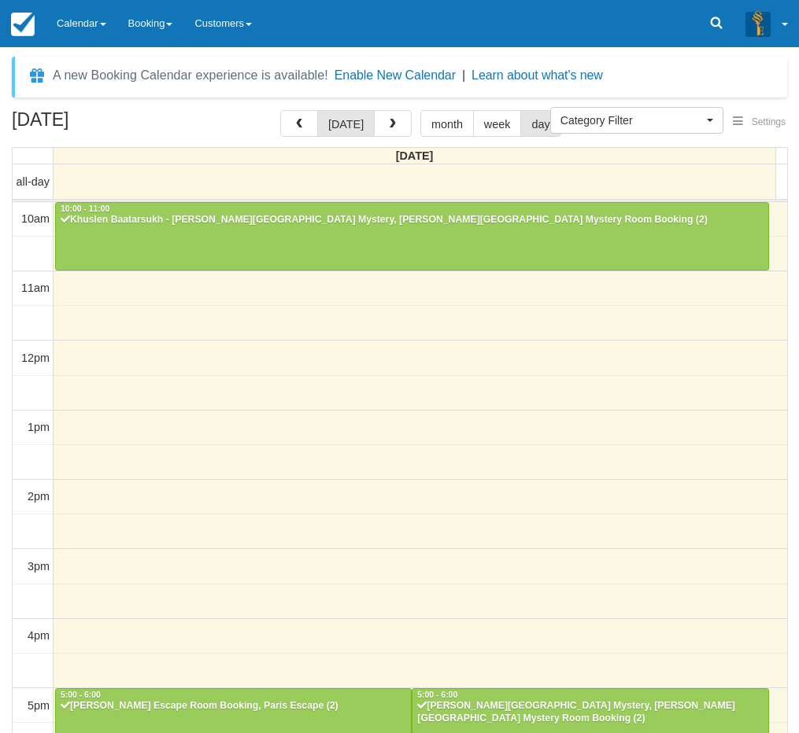
select select
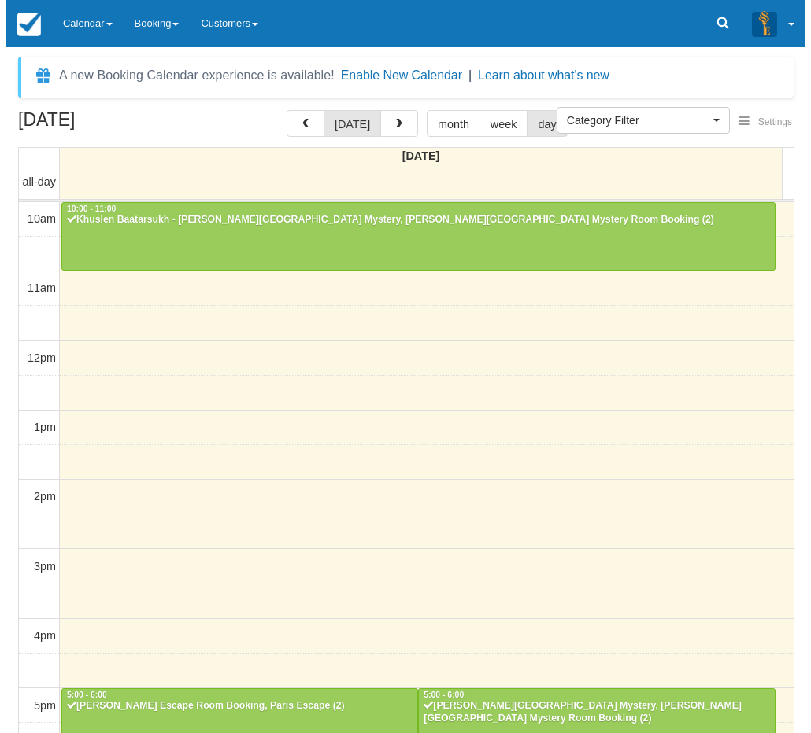
scroll to position [292, 0]
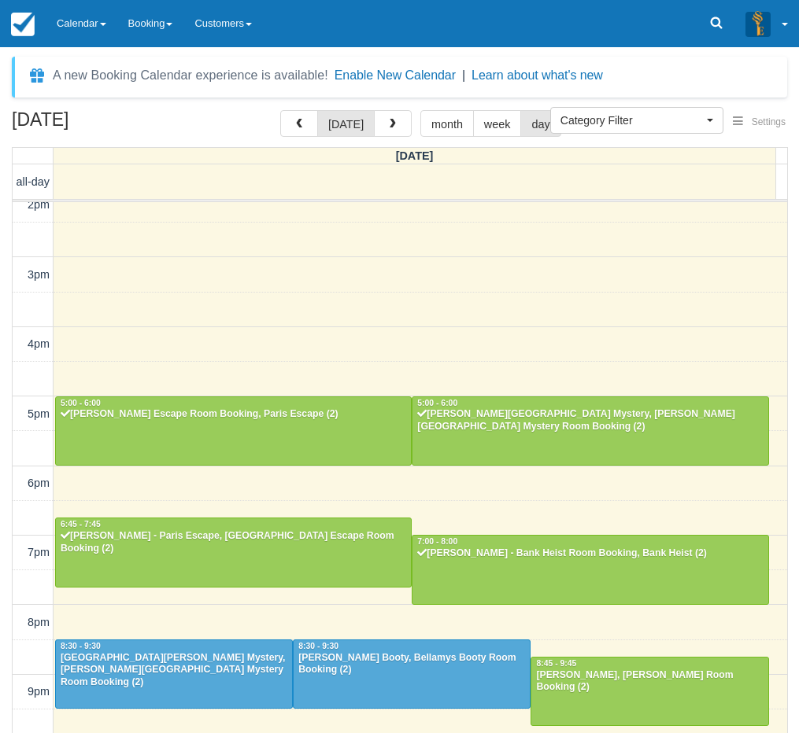
click at [1, 556] on div "[DATE] [DATE] month week day [DATE] all-day 10am 11am 12pm 1pm 2pm 3pm 4pm 5pm …" at bounding box center [399, 445] width 799 height 670
click at [386, 113] on button "button" at bounding box center [393, 123] width 38 height 27
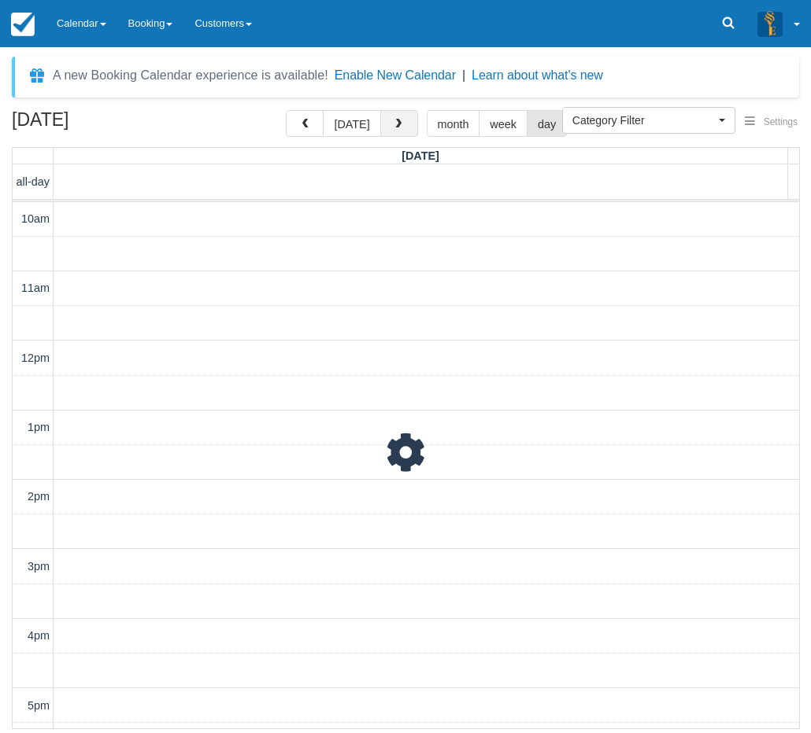
scroll to position [342, 0]
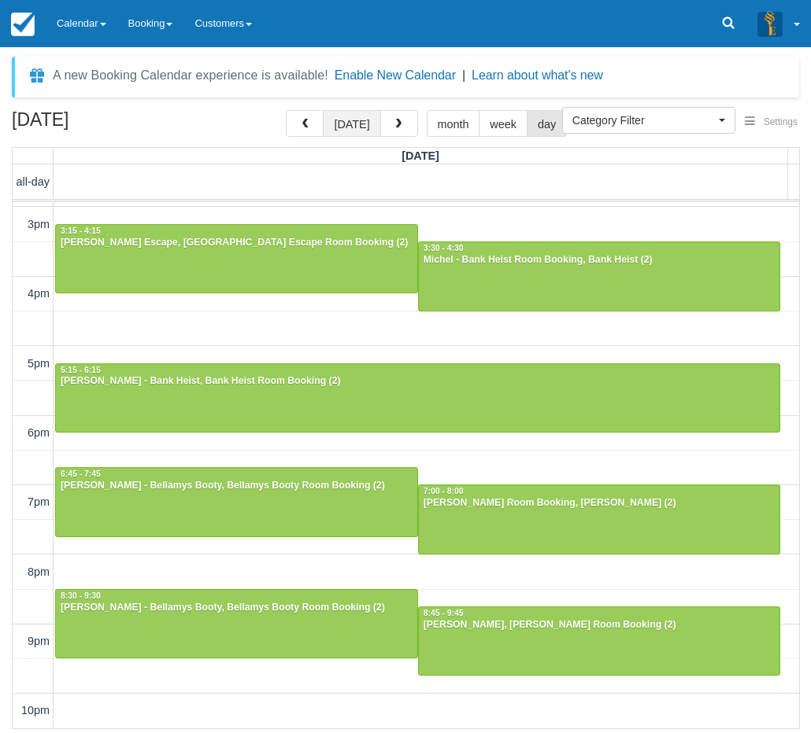
click at [360, 118] on button "today" at bounding box center [351, 123] width 57 height 27
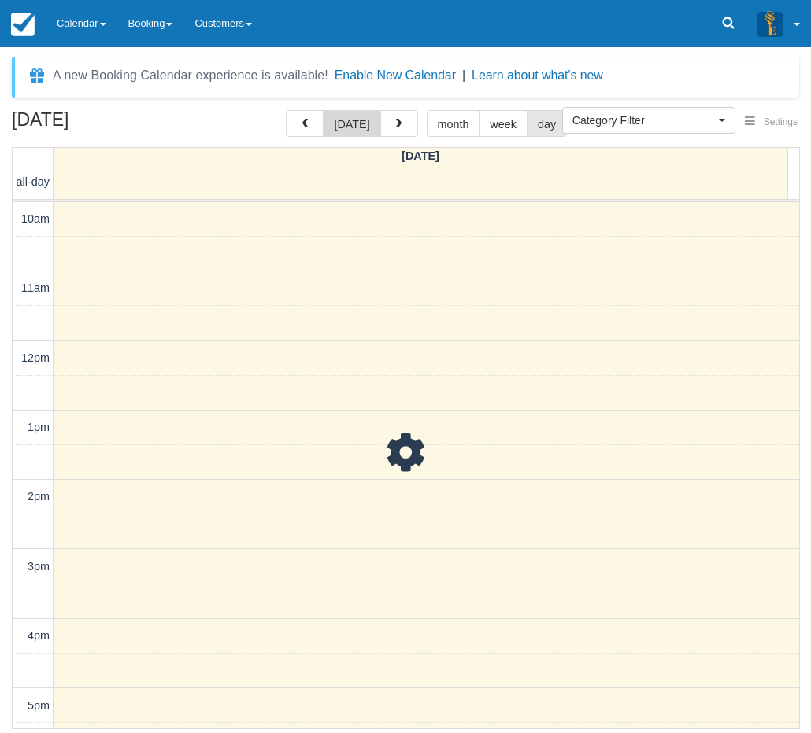
scroll to position [342, 0]
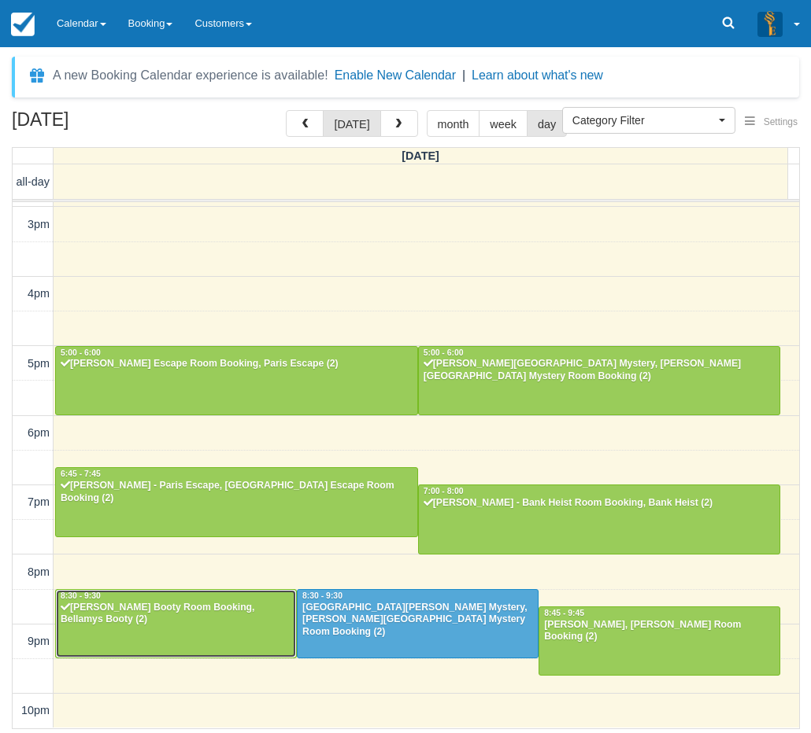
click at [233, 629] on div at bounding box center [176, 624] width 240 height 68
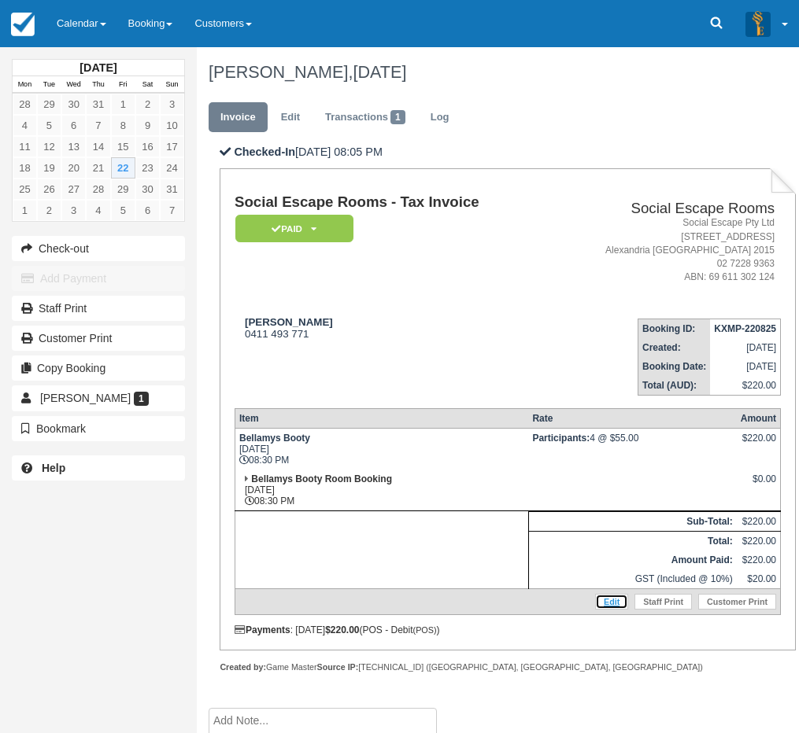
click at [618, 599] on link "Edit" at bounding box center [611, 602] width 33 height 16
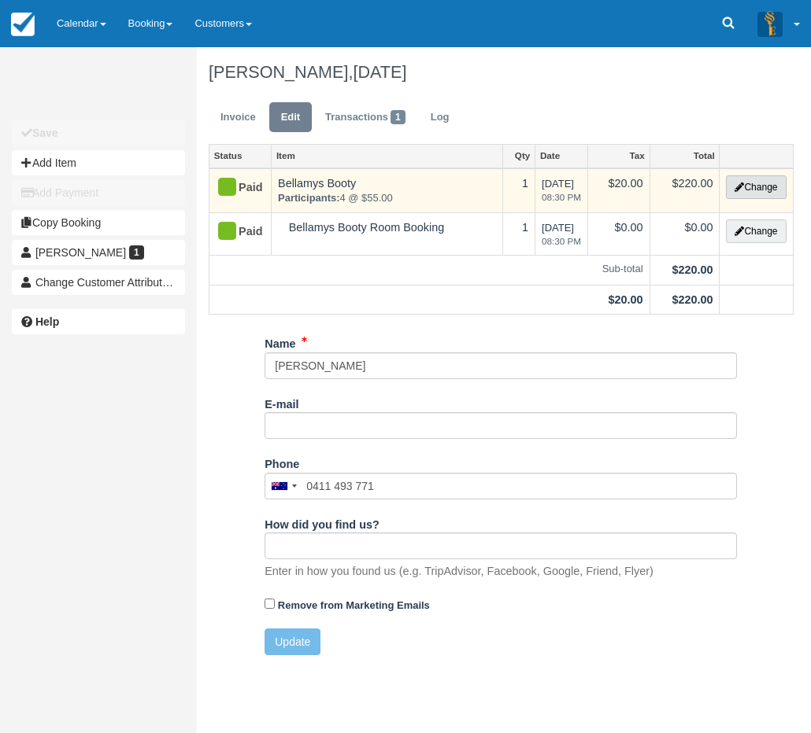
click at [769, 193] on button "Change" at bounding box center [756, 187] width 60 height 24
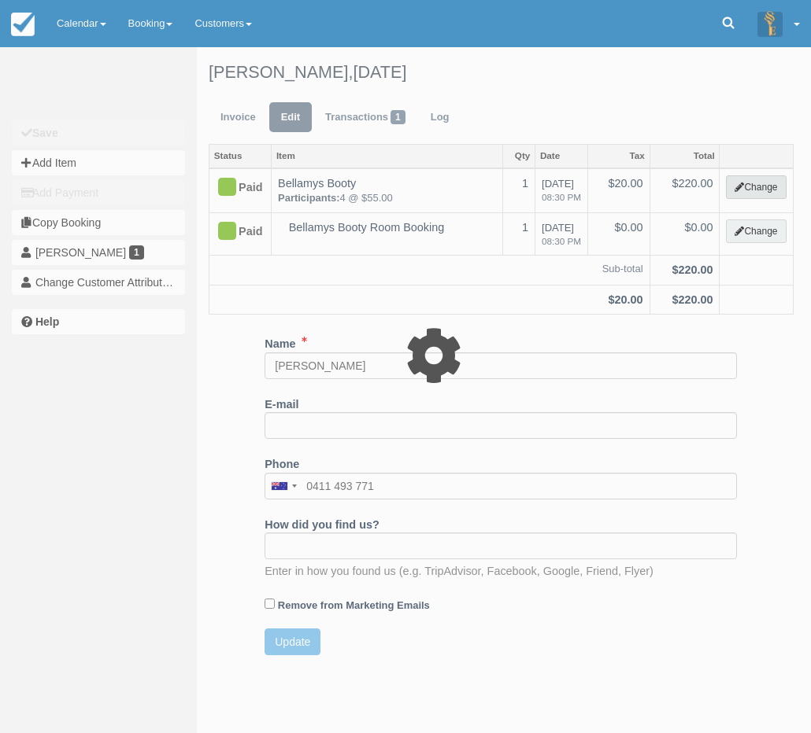
select select "2"
type input "220.00"
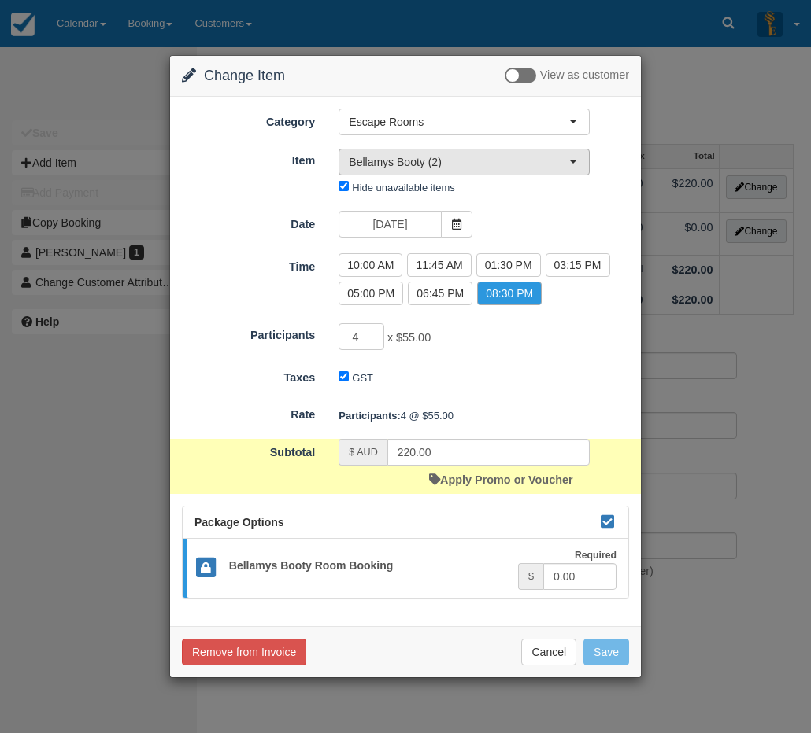
click at [462, 168] on span "Bellamys Booty (2)" at bounding box center [459, 162] width 220 height 16
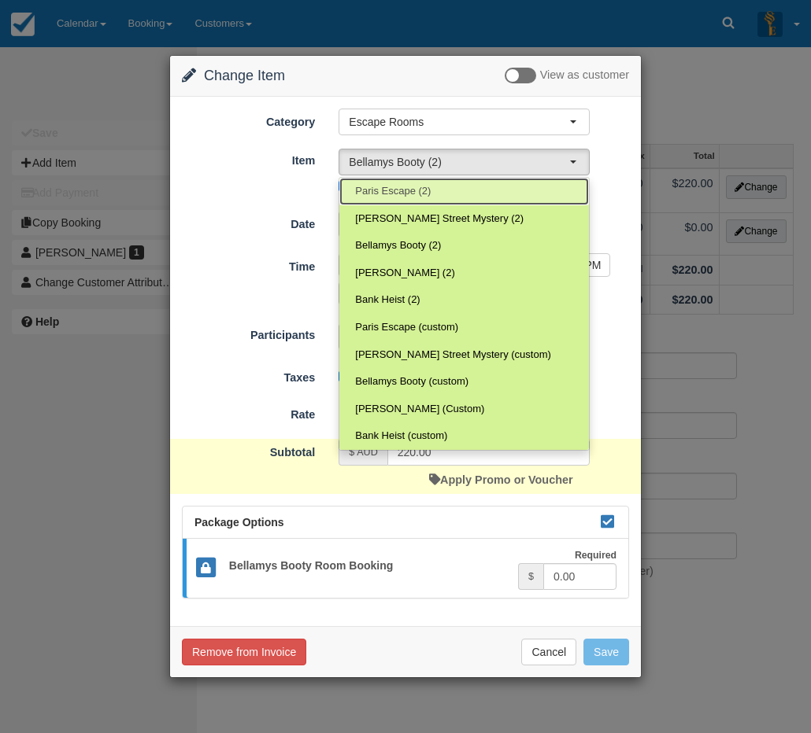
click at [431, 186] on link "Paris Escape (2)" at bounding box center [463, 192] width 249 height 28
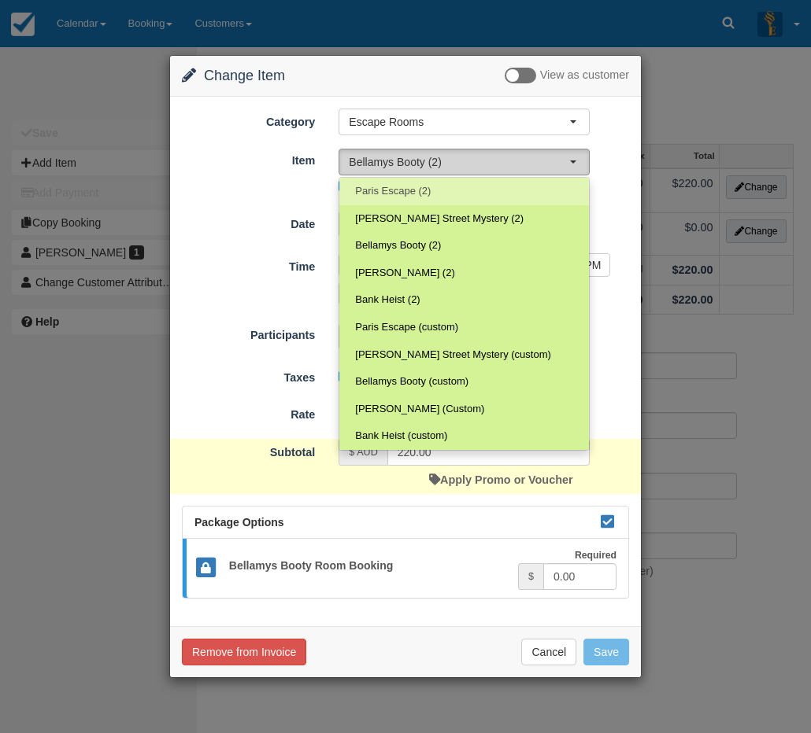
select select "2"
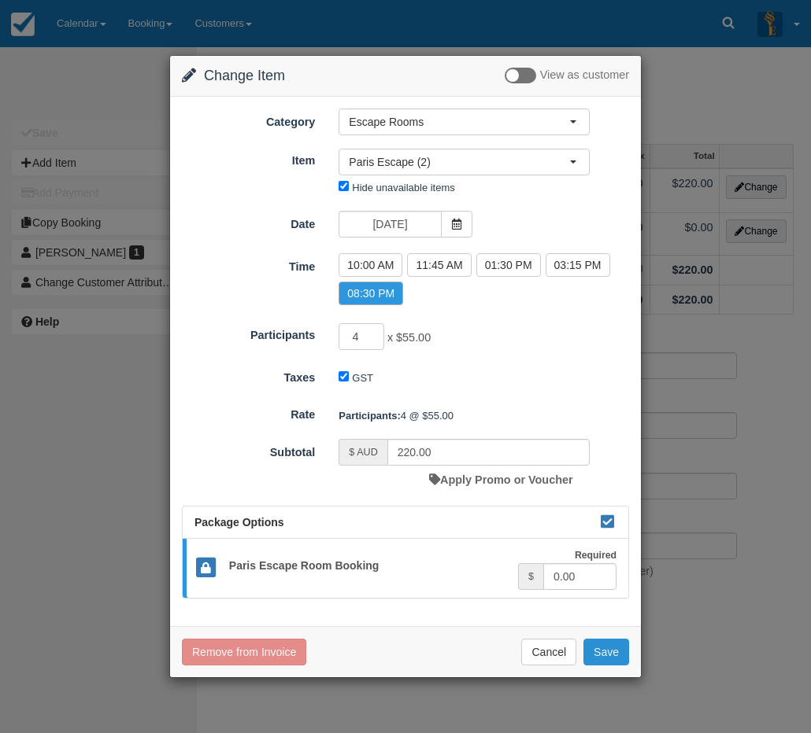
click at [602, 659] on button "Save" at bounding box center [606, 652] width 46 height 27
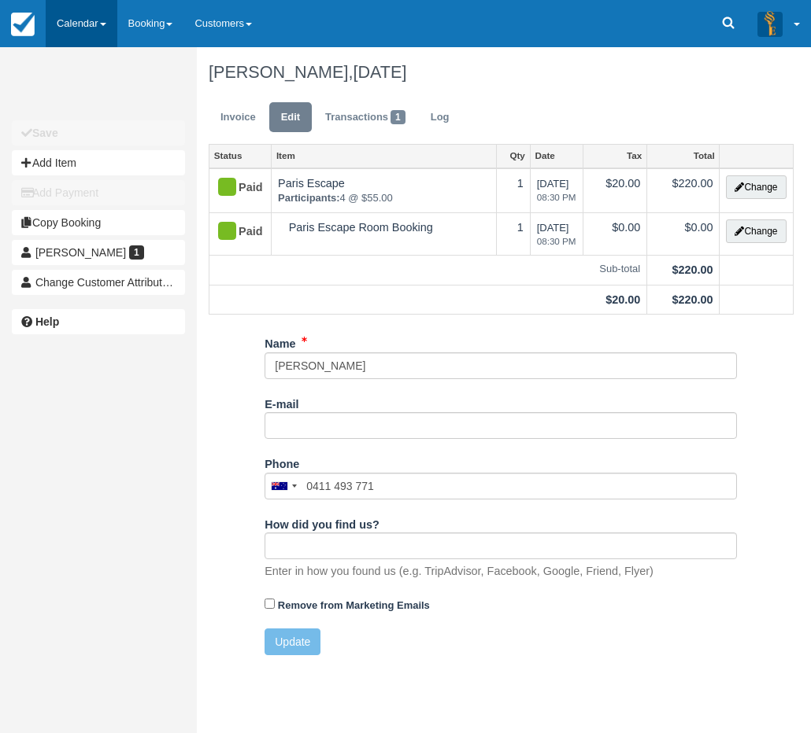
click at [70, 35] on link "Calendar" at bounding box center [82, 23] width 72 height 47
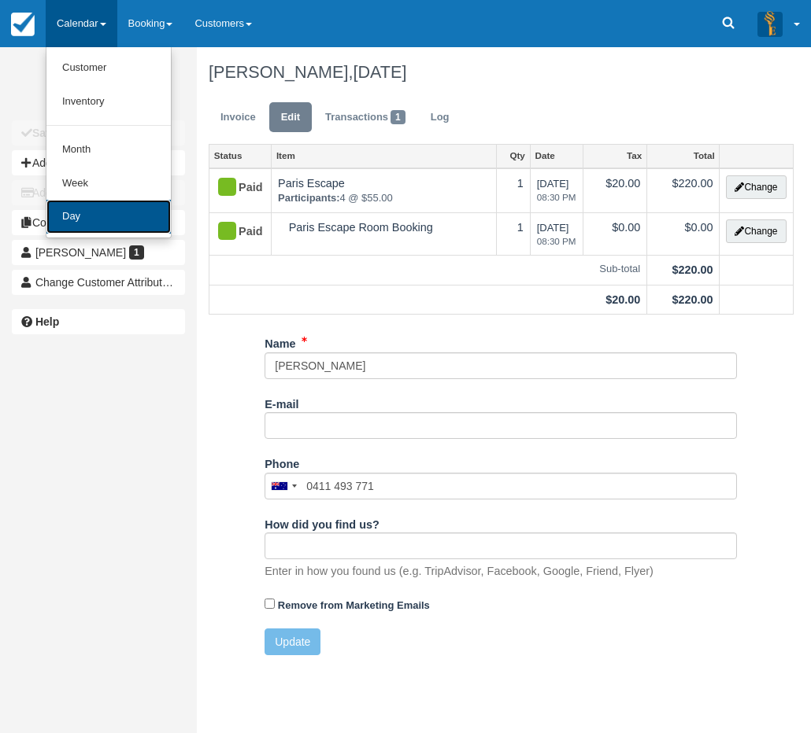
click at [90, 219] on link "Day" at bounding box center [108, 217] width 124 height 34
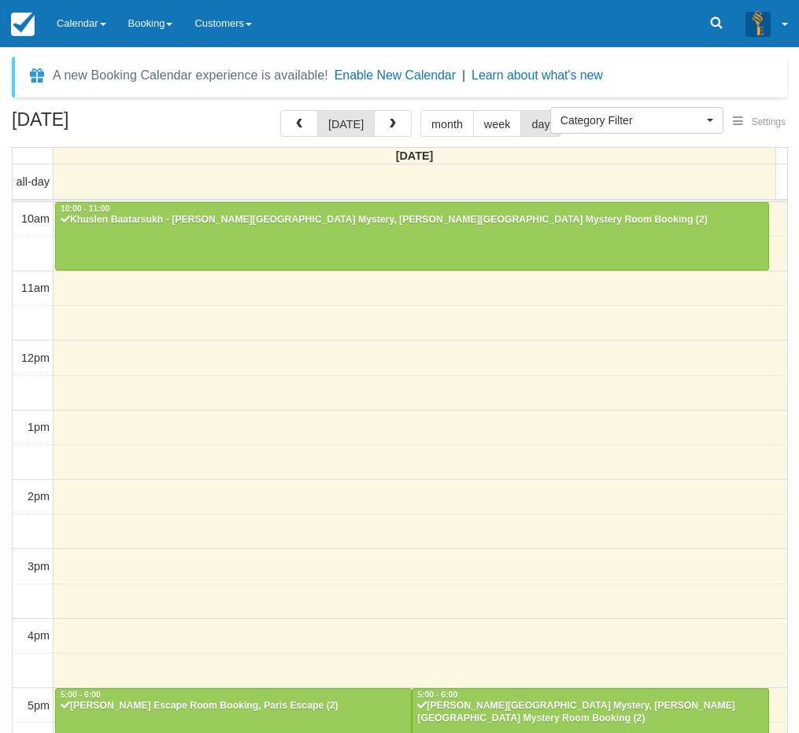
select select
